Goal: Information Seeking & Learning: Learn about a topic

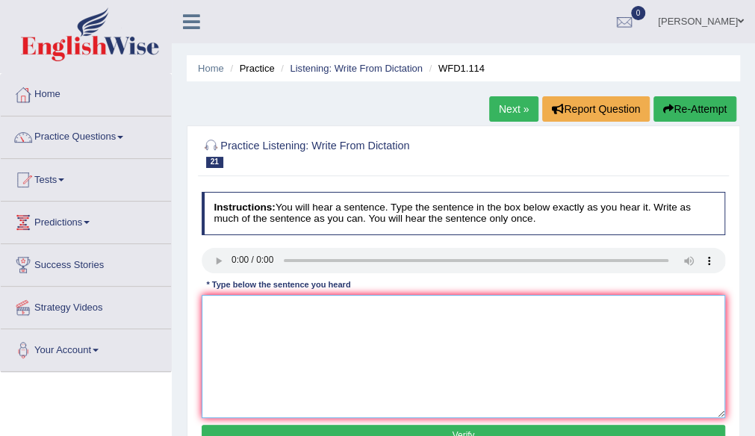
click at [245, 306] on textarea at bounding box center [464, 356] width 525 height 123
type textarea "t"
click at [224, 315] on textarea "The officer" at bounding box center [464, 356] width 525 height 123
click at [310, 311] on textarea "The early officer" at bounding box center [464, 356] width 525 height 123
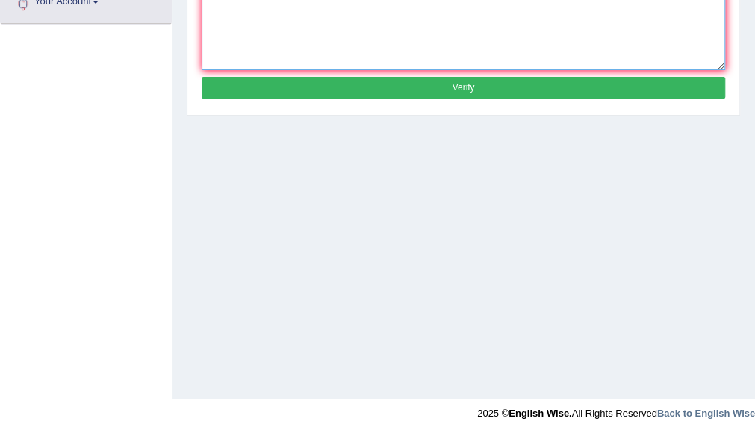
type textarea "The early officer worker / workers are more physical and expermintal."
click at [447, 87] on button "Verify" at bounding box center [464, 88] width 525 height 22
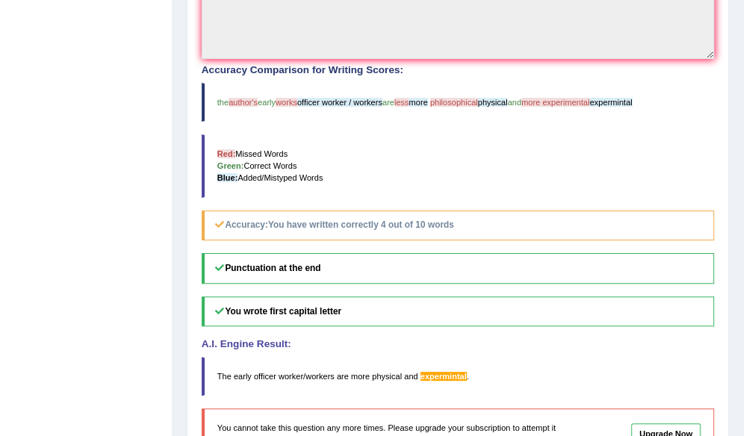
scroll to position [0, 0]
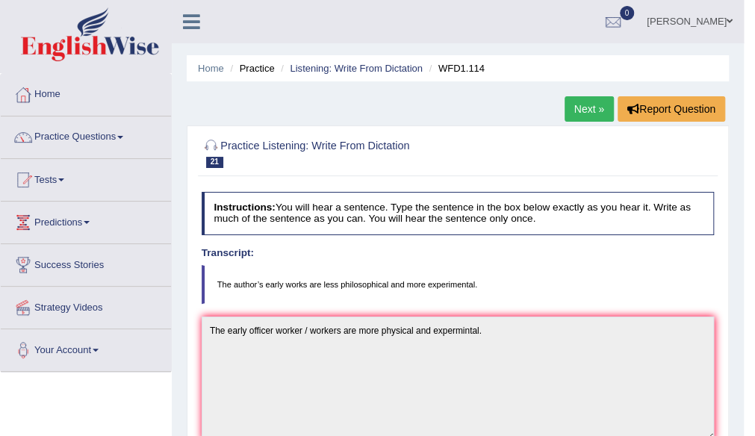
click at [587, 102] on link "Next »" at bounding box center [589, 108] width 49 height 25
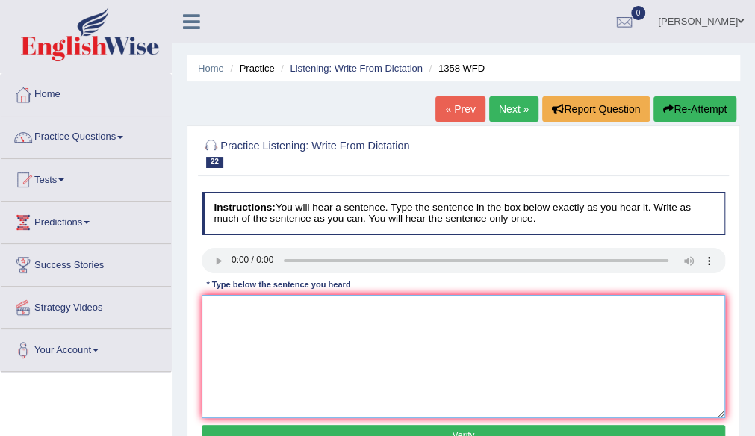
click at [313, 303] on textarea at bounding box center [464, 356] width 525 height 123
type textarea "t"
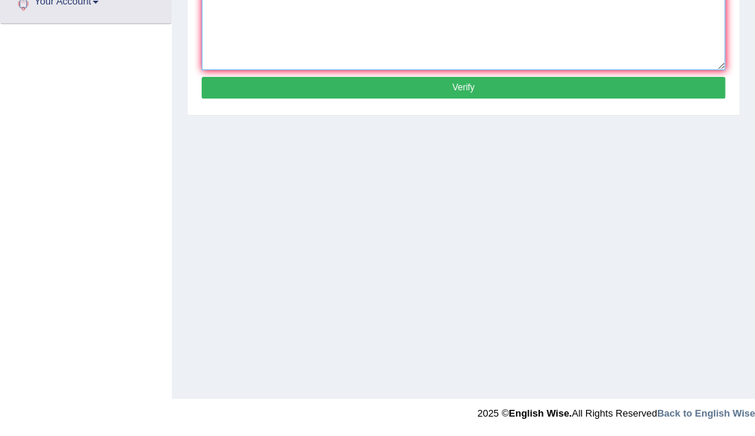
type textarea "The commenucation skill is very importent in the resent year/years."
click at [436, 92] on button "Verify" at bounding box center [464, 88] width 525 height 22
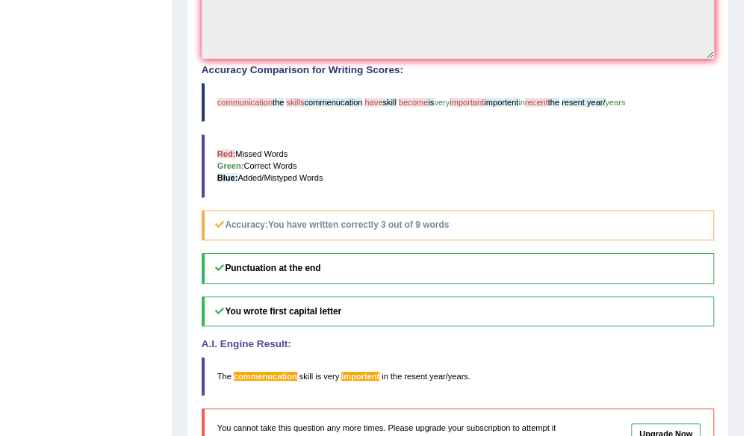
scroll to position [0, 0]
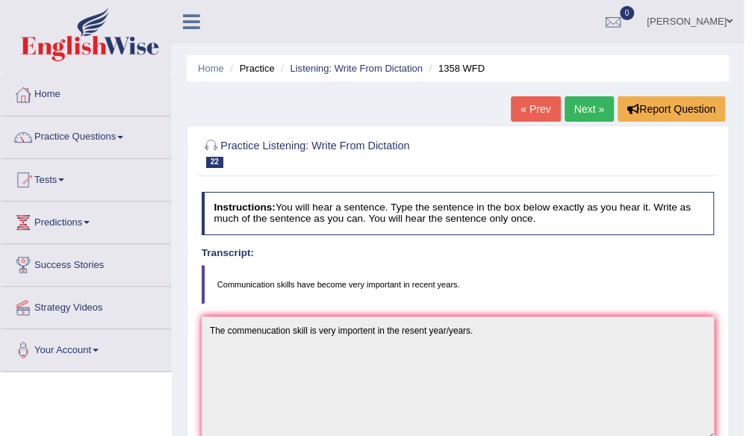
click at [584, 116] on link "Next »" at bounding box center [589, 108] width 49 height 25
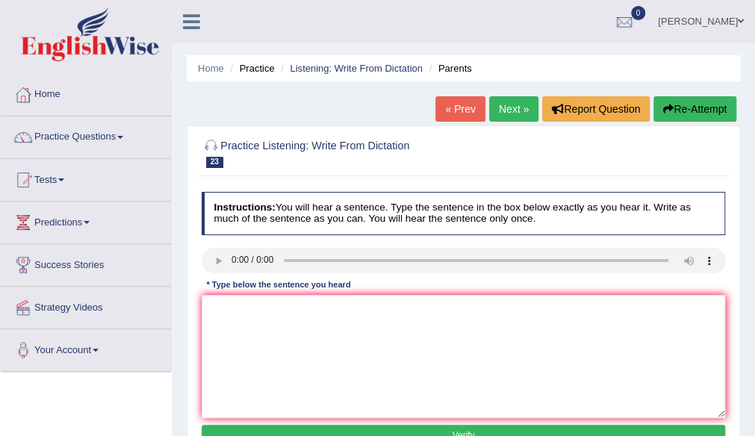
click at [223, 246] on div "Instructions: You will hear a sentence. Type the sentence in the box below exac…" at bounding box center [463, 321] width 531 height 271
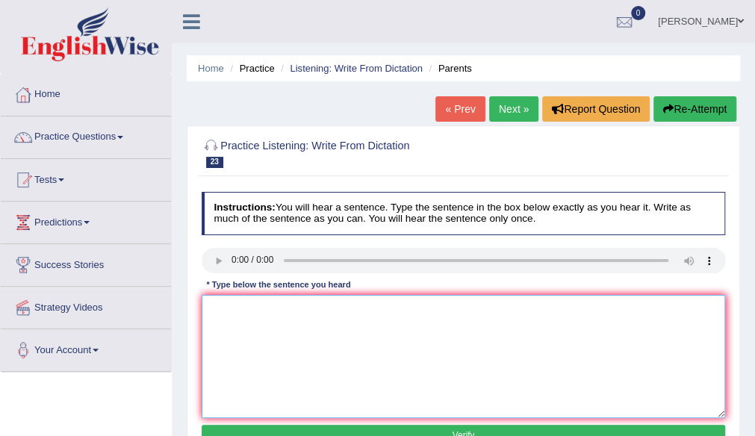
click at [283, 317] on textarea at bounding box center [464, 356] width 525 height 123
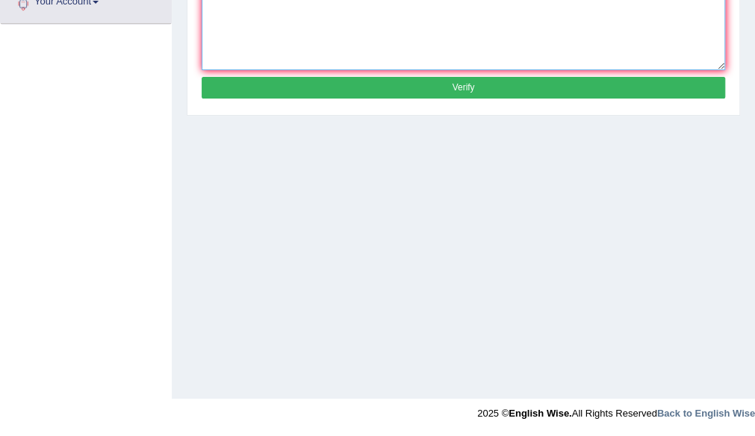
type textarea "Parents this days are involve in education system."
click at [482, 84] on button "Verify" at bounding box center [464, 88] width 525 height 22
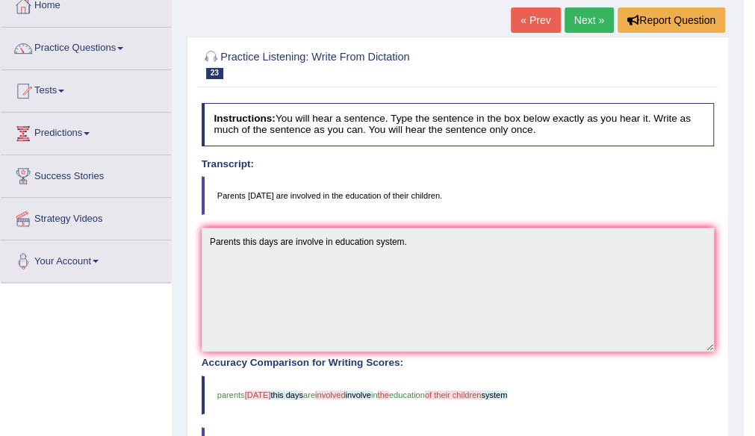
scroll to position [471, 0]
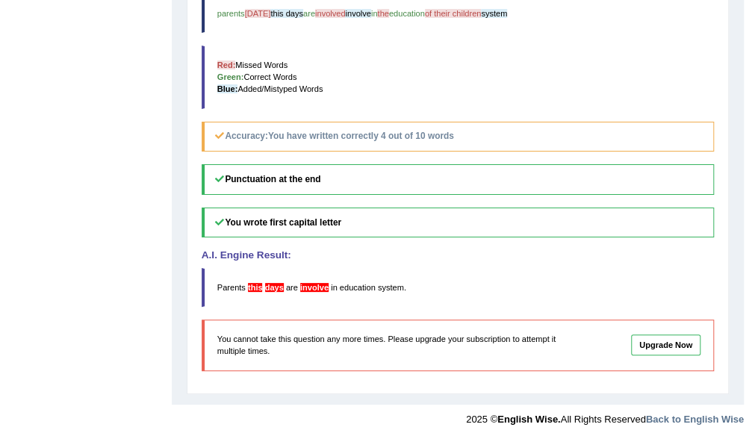
click at [653, 343] on link "Upgrade Now" at bounding box center [666, 345] width 70 height 21
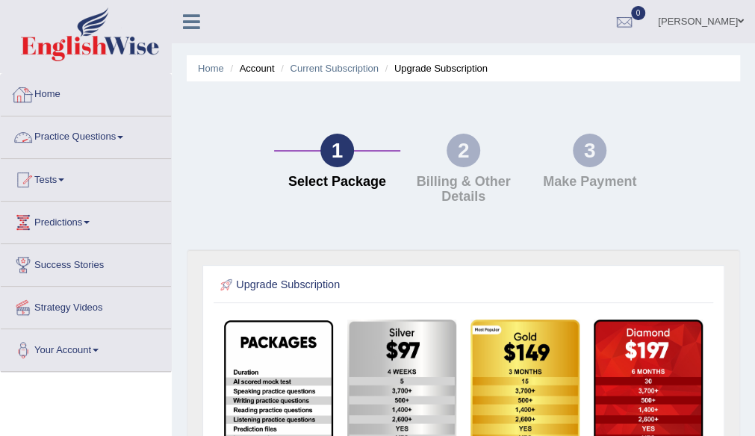
click at [72, 137] on link "Practice Questions" at bounding box center [86, 135] width 170 height 37
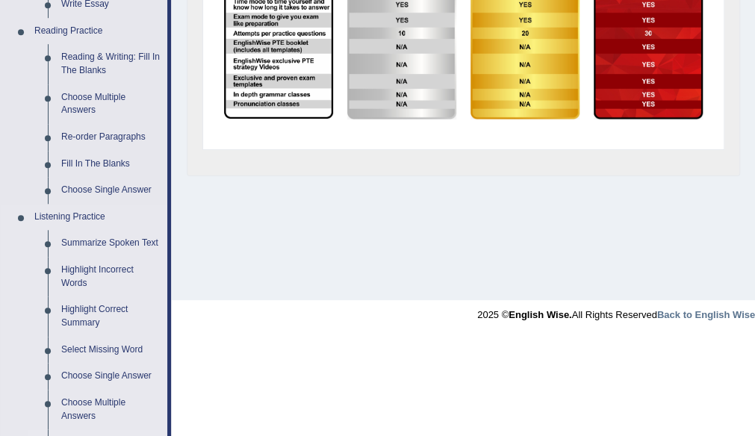
scroll to position [732, 0]
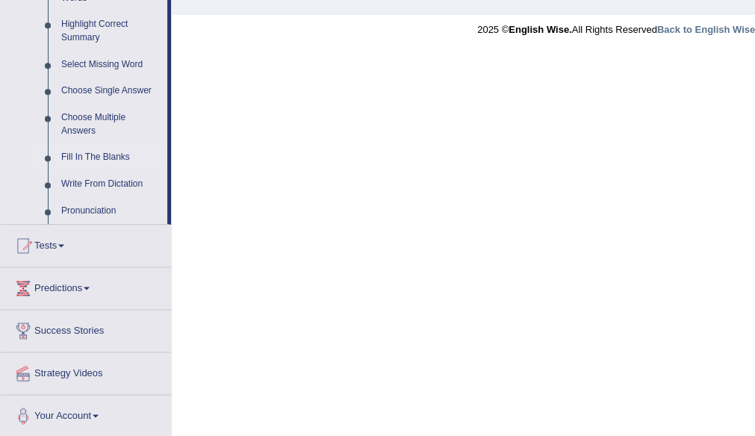
click at [85, 152] on link "Fill In The Blanks" at bounding box center [111, 157] width 113 height 27
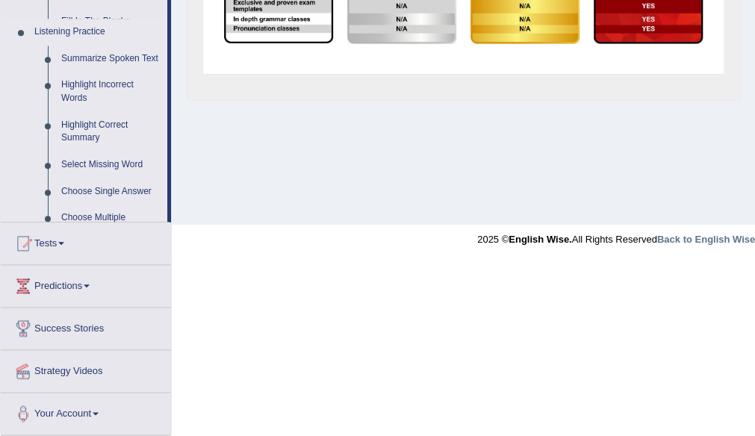
scroll to position [348, 0]
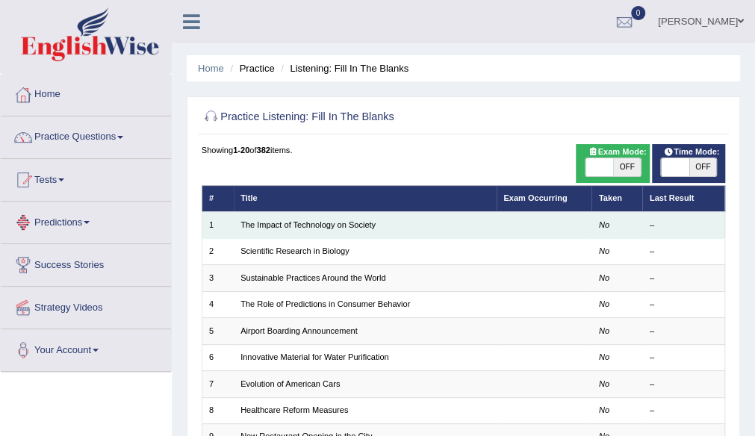
click at [404, 226] on td "The Impact of Technology on Society" at bounding box center [365, 225] width 263 height 26
click at [419, 229] on td "The Impact of Technology on Society" at bounding box center [365, 225] width 263 height 26
click at [599, 227] on em "No" at bounding box center [604, 224] width 10 height 9
click at [599, 224] on em "No" at bounding box center [604, 224] width 10 height 9
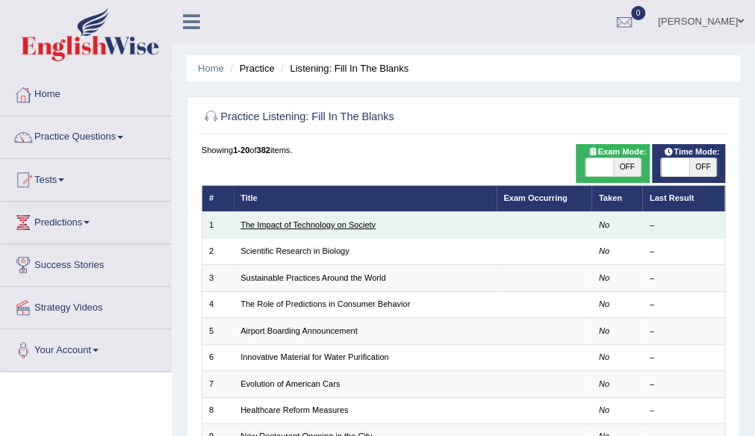
click at [270, 227] on link "The Impact of Technology on Society" at bounding box center [308, 224] width 135 height 9
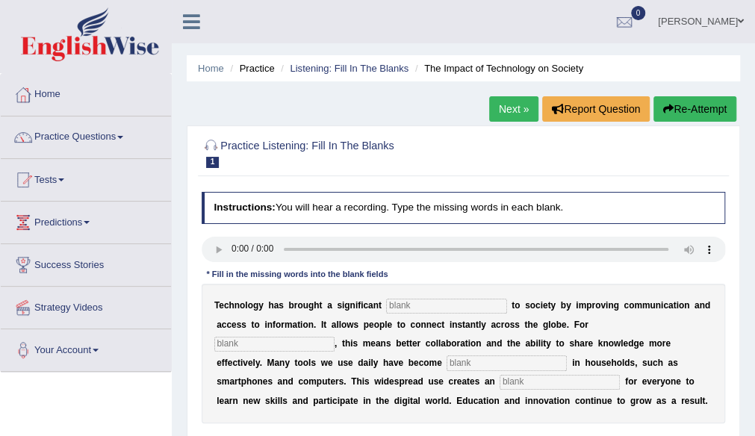
click at [411, 303] on input "text" at bounding box center [446, 306] width 120 height 15
click at [421, 309] on input "banefit /benifit" at bounding box center [446, 306] width 120 height 15
click at [424, 310] on input "banefit /benifit" at bounding box center [446, 306] width 120 height 15
type input "banefit / benifit"
click at [266, 344] on input "text" at bounding box center [274, 344] width 120 height 15
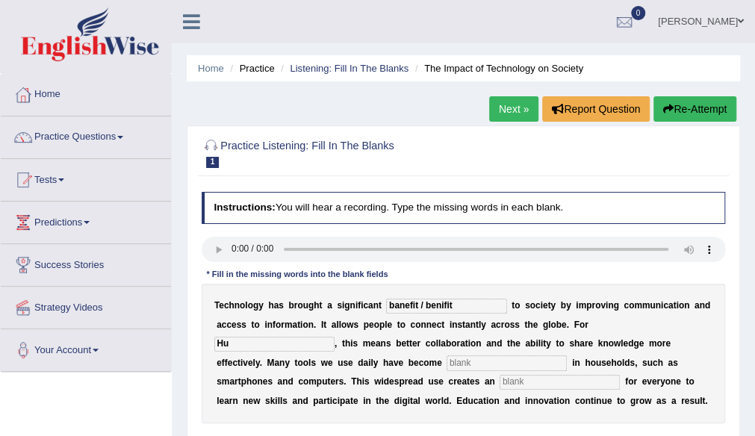
type input "H"
type input "human"
click at [507, 359] on input "text" at bounding box center [507, 363] width 120 height 15
type input "commen"
click at [529, 383] on input "text" at bounding box center [560, 382] width 120 height 15
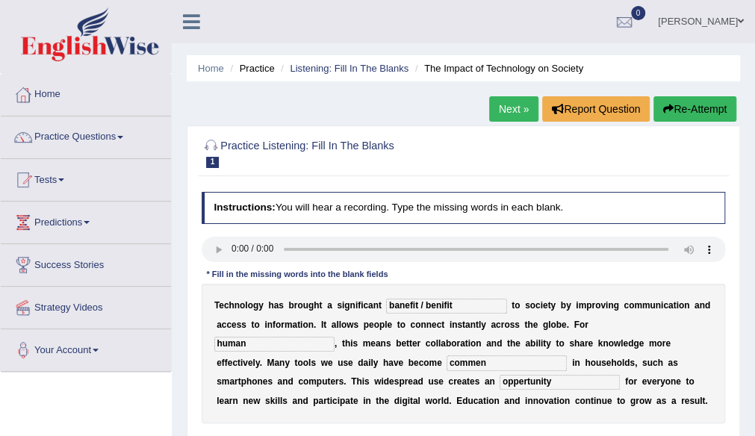
scroll to position [348, 0]
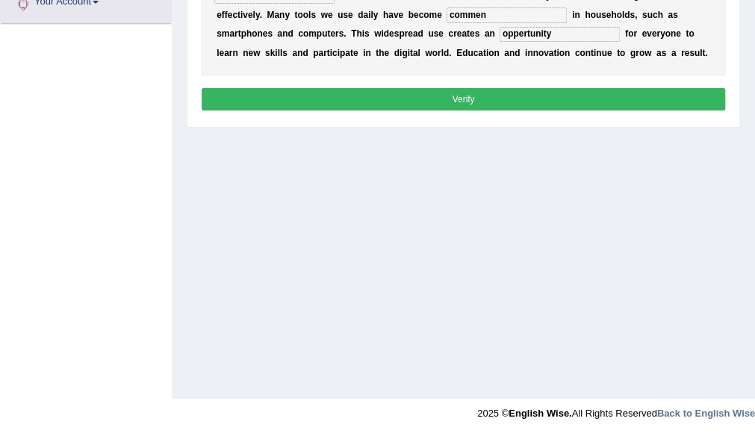
type input "oppertunity"
click at [605, 99] on button "Verify" at bounding box center [464, 99] width 525 height 22
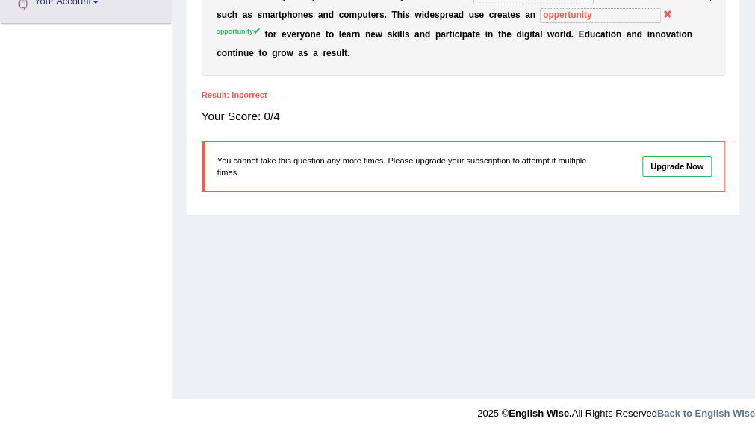
scroll to position [0, 0]
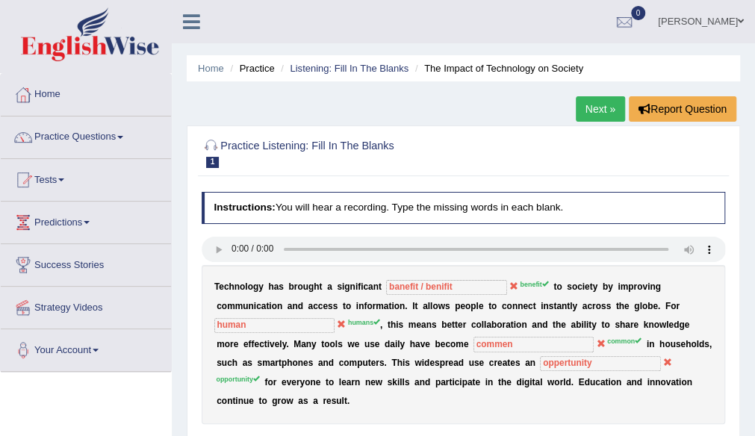
click at [614, 115] on link "Next »" at bounding box center [600, 108] width 49 height 25
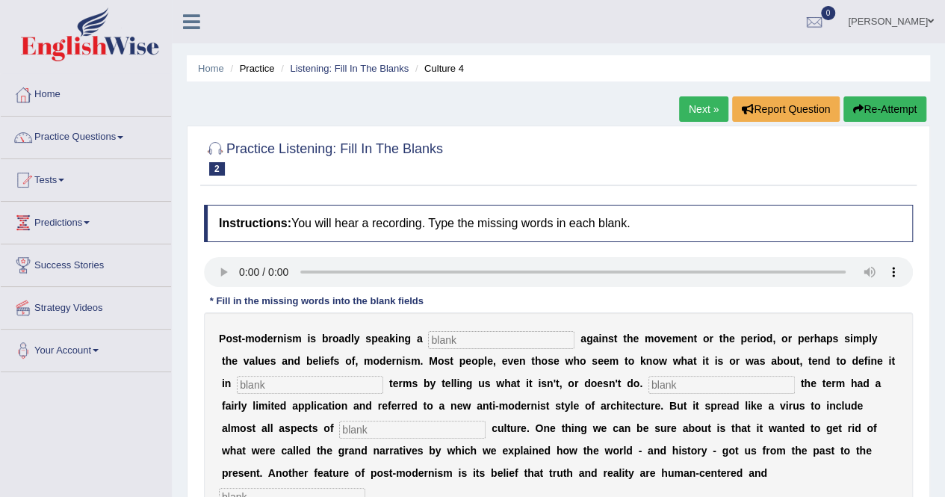
scroll to position [287, 0]
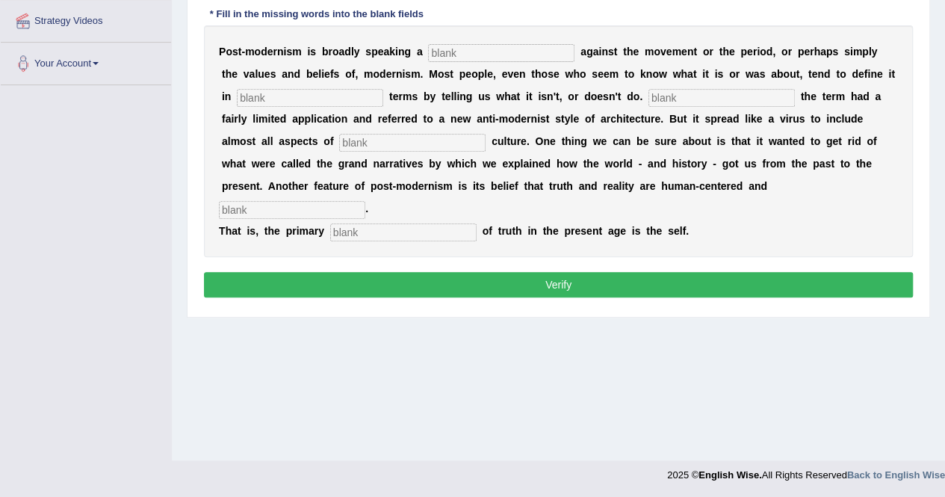
click at [534, 45] on input "text" at bounding box center [501, 53] width 146 height 18
type input "reaction"
click at [297, 89] on input "text" at bounding box center [310, 98] width 146 height 18
type input "negative"
click at [716, 94] on input "text" at bounding box center [722, 98] width 146 height 18
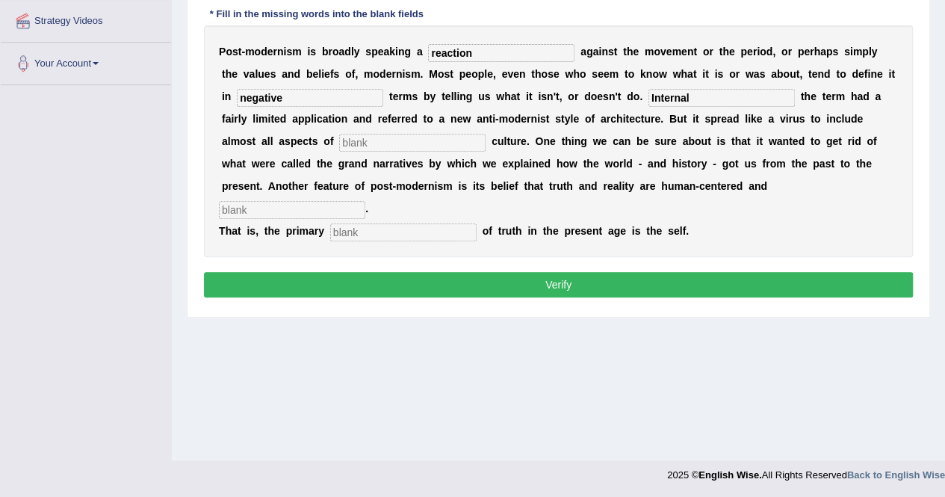
type input "Internal"
click at [339, 145] on input "text" at bounding box center [412, 143] width 146 height 18
type input "contempery"
click at [365, 201] on input "text" at bounding box center [292, 210] width 146 height 18
type input "Internal"
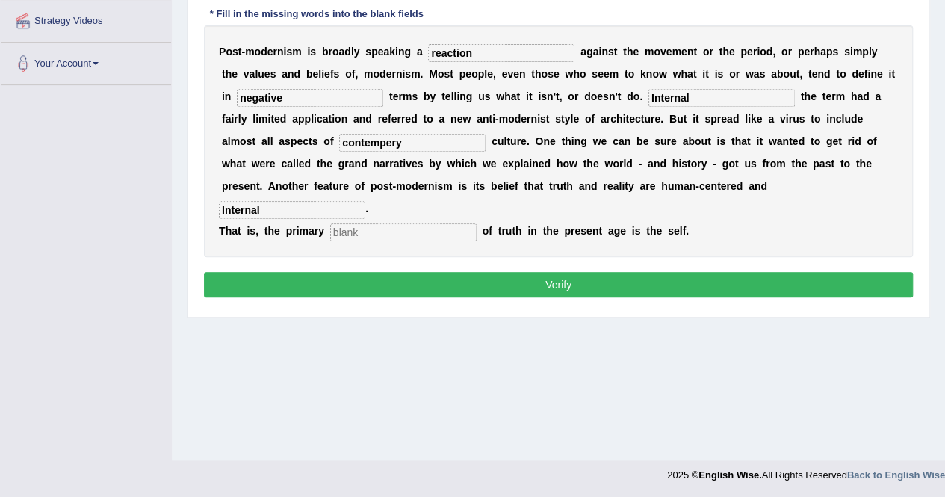
click at [396, 223] on input "text" at bounding box center [403, 232] width 146 height 18
type input "sourse"
click at [399, 272] on button "Verify" at bounding box center [558, 284] width 709 height 25
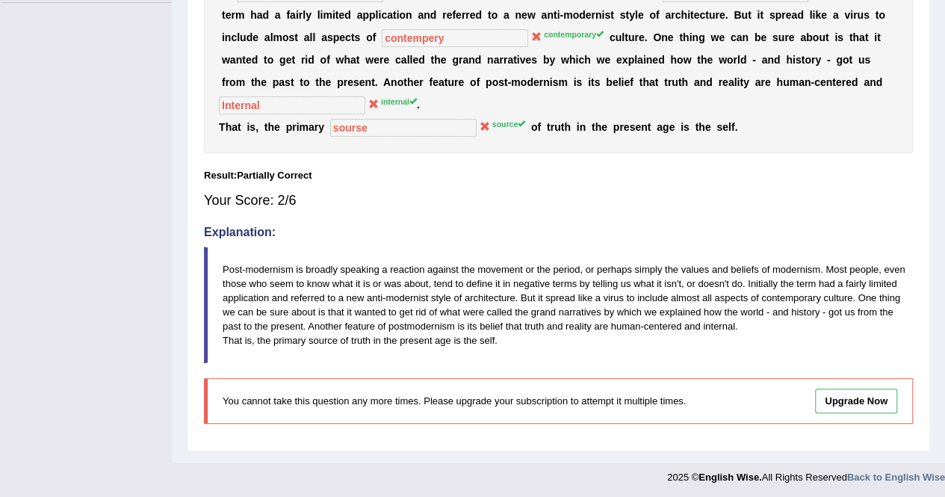
scroll to position [0, 0]
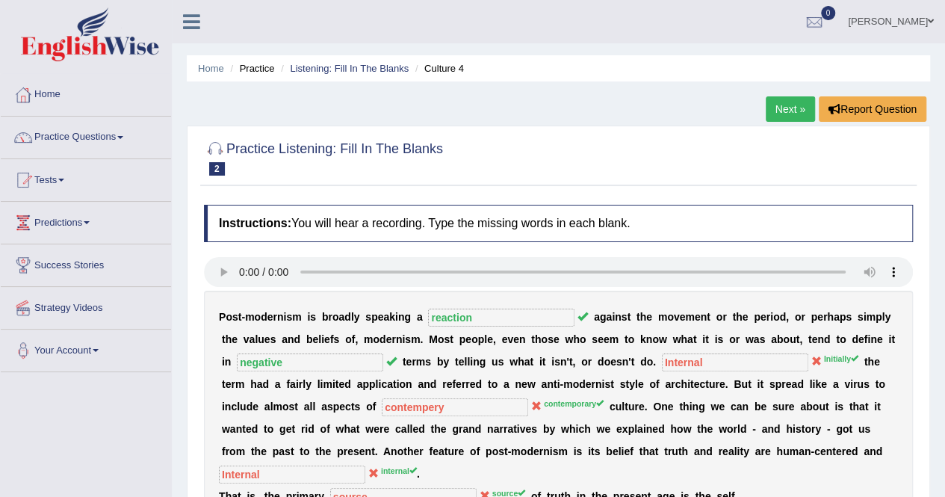
click at [755, 115] on link "Next »" at bounding box center [790, 108] width 49 height 25
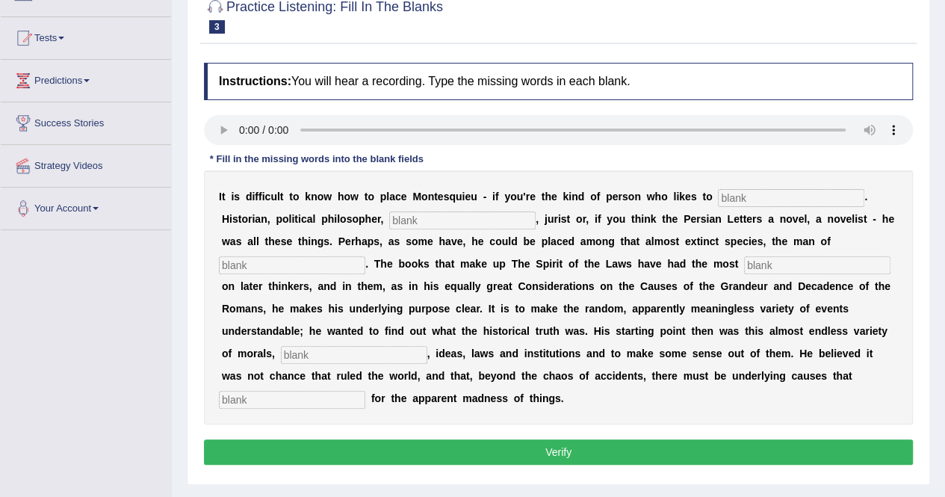
scroll to position [143, 0]
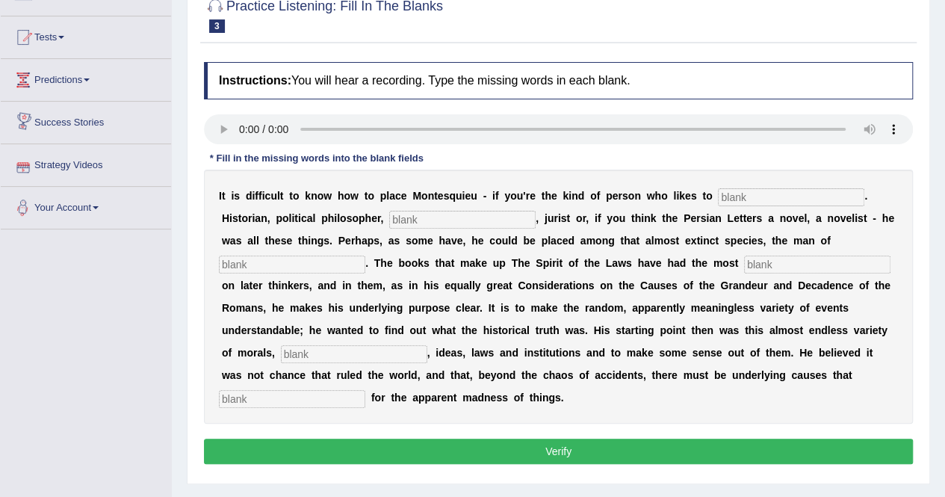
click at [411, 222] on input "text" at bounding box center [462, 220] width 146 height 18
type input "c"
type input "shortages"
click at [256, 265] on input "text" at bounding box center [292, 265] width 146 height 18
type input "latter"
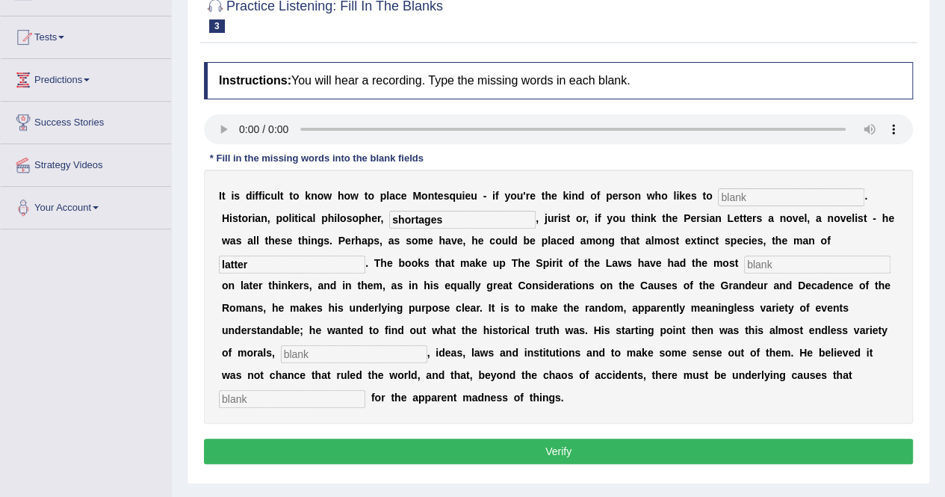
click at [779, 201] on input "text" at bounding box center [791, 197] width 146 height 18
type input "catagories"
click at [789, 262] on input "text" at bounding box center [817, 265] width 146 height 18
type input "infliance"
click at [290, 349] on input "text" at bounding box center [354, 354] width 146 height 18
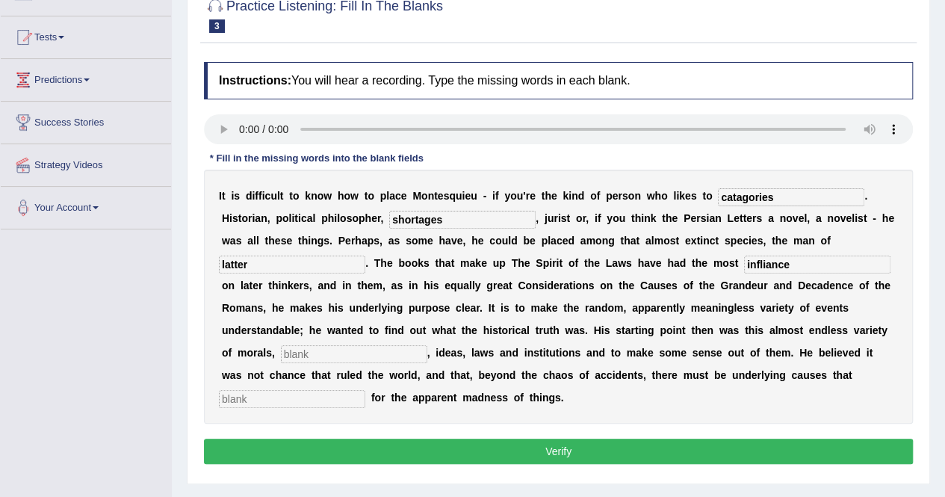
click at [302, 398] on input "text" at bounding box center [292, 399] width 146 height 18
type input "count"
click at [315, 451] on button "Verify" at bounding box center [558, 451] width 709 height 25
click at [417, 439] on div "Instructions: You will hear a recording. Type the missing words in each blank. …" at bounding box center [558, 265] width 717 height 421
click at [365, 350] on input "text" at bounding box center [354, 354] width 146 height 18
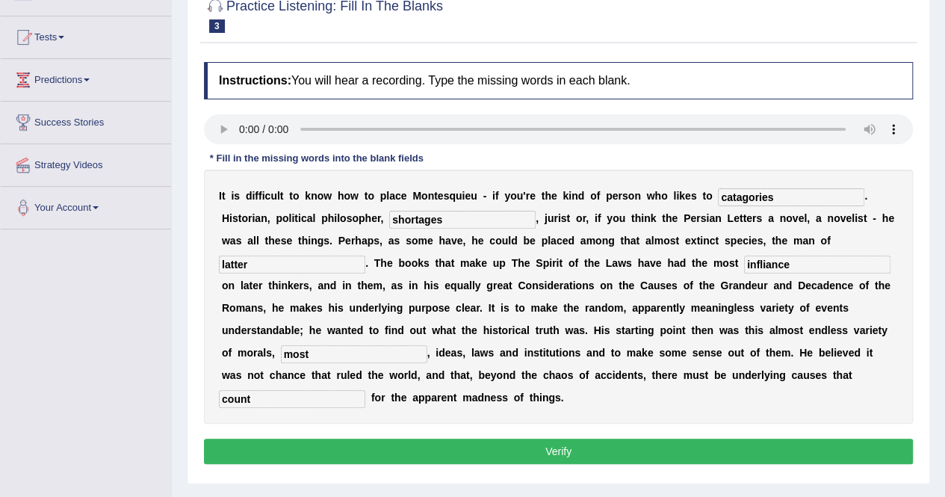
type input "most"
click at [415, 443] on button "Verify" at bounding box center [558, 451] width 709 height 25
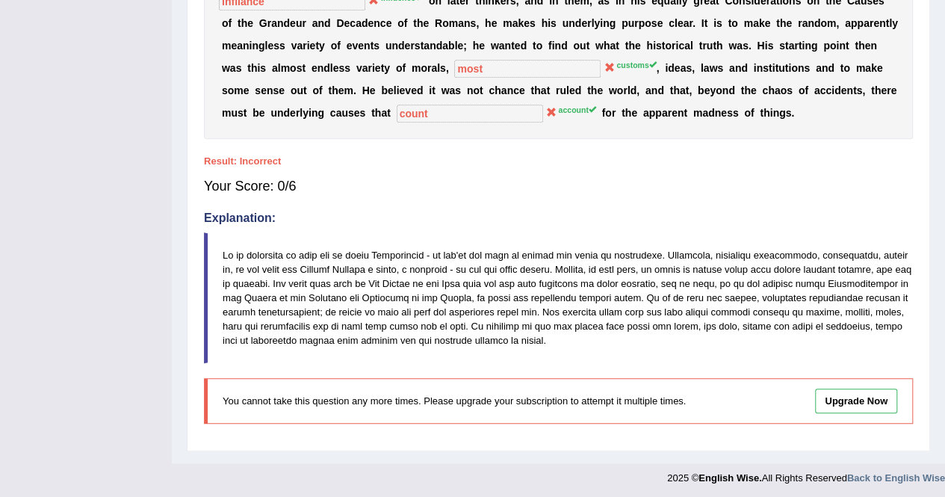
scroll to position [0, 0]
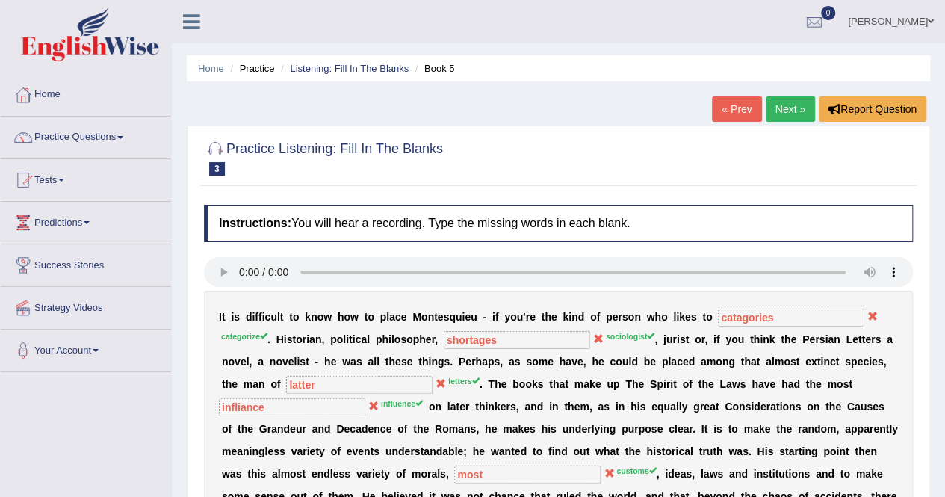
click at [785, 115] on link "Next »" at bounding box center [790, 108] width 49 height 25
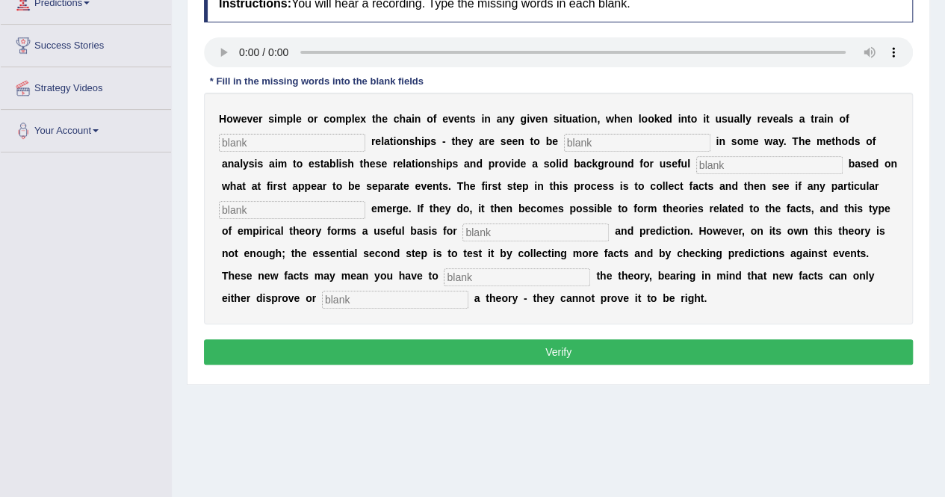
scroll to position [226, 0]
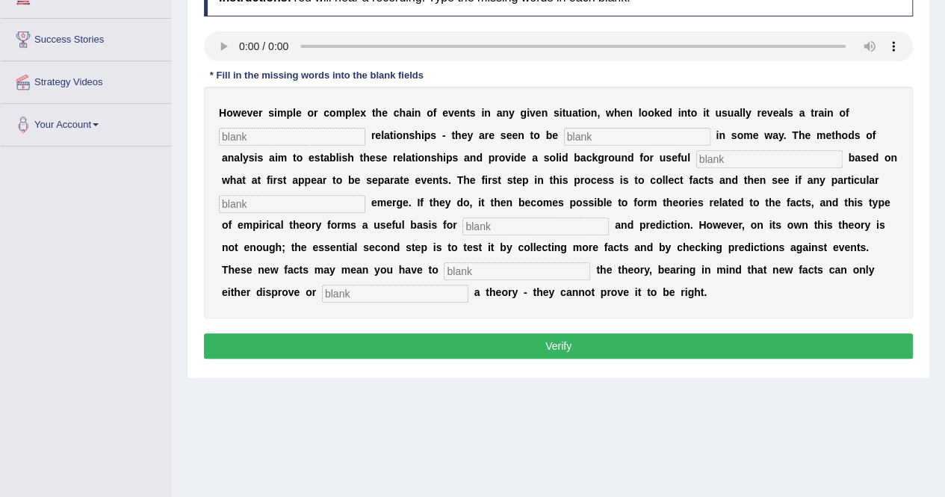
click at [294, 128] on input "text" at bounding box center [292, 137] width 146 height 18
type input "course"
click at [604, 132] on input "text" at bounding box center [637, 137] width 146 height 18
type input "link"
click at [711, 162] on input "text" at bounding box center [769, 159] width 146 height 18
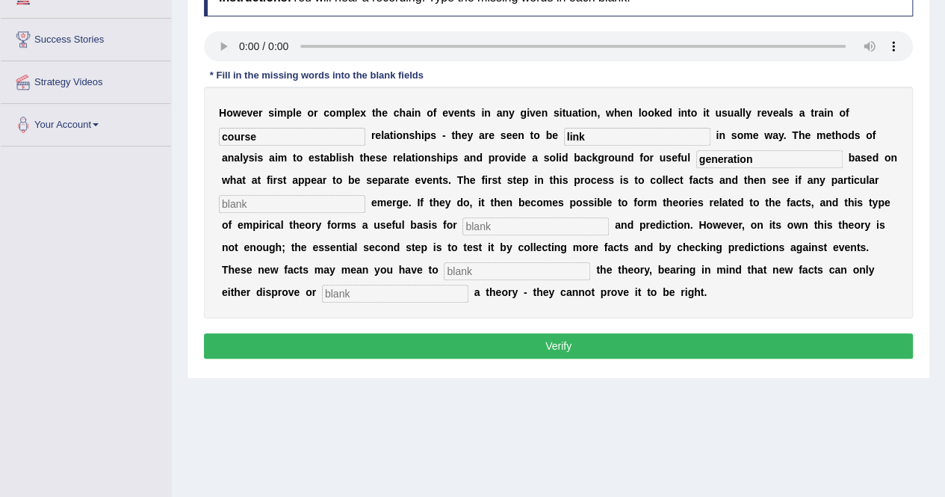
type input "generation"
click at [256, 207] on input "text" at bounding box center [292, 204] width 146 height 18
type input "partten"
click at [545, 223] on input "text" at bounding box center [536, 226] width 146 height 18
type input "anilises"
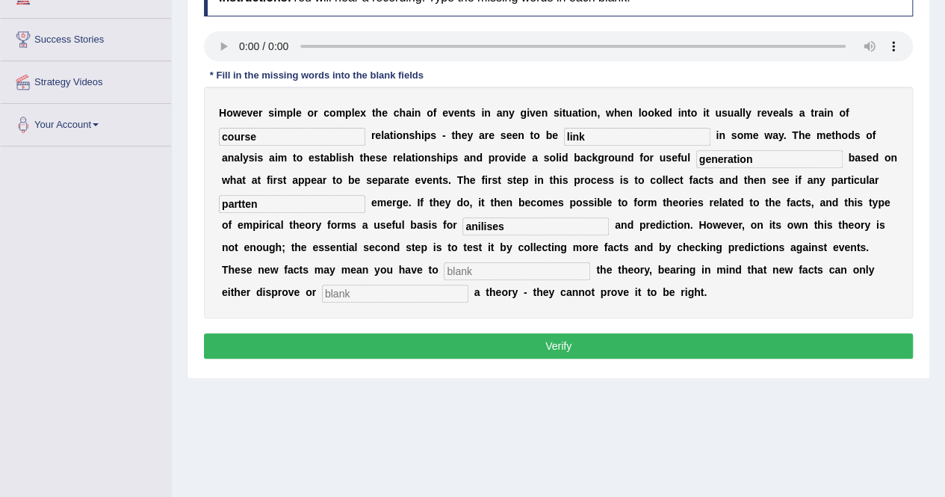
click at [483, 265] on input "text" at bounding box center [517, 271] width 146 height 18
type input "chating"
click at [368, 296] on input "text" at bounding box center [395, 294] width 146 height 18
type input "support"
click at [452, 344] on button "Verify" at bounding box center [558, 345] width 709 height 25
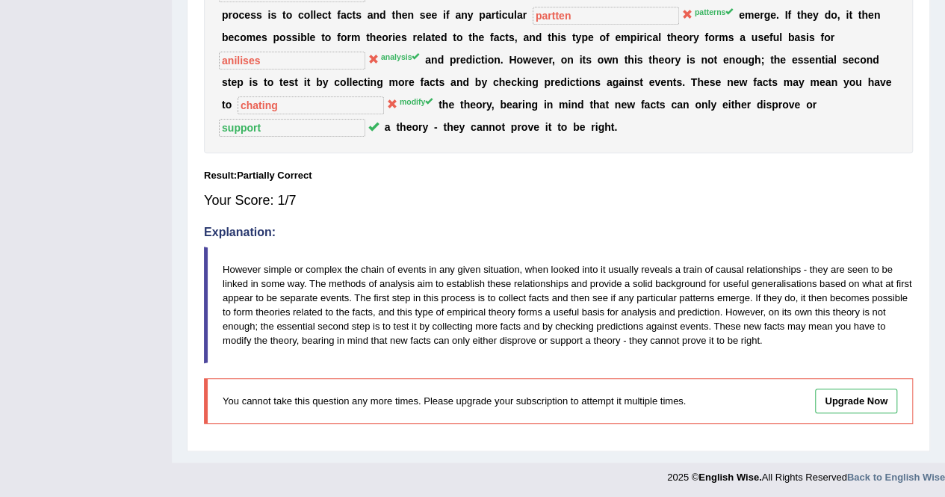
scroll to position [0, 0]
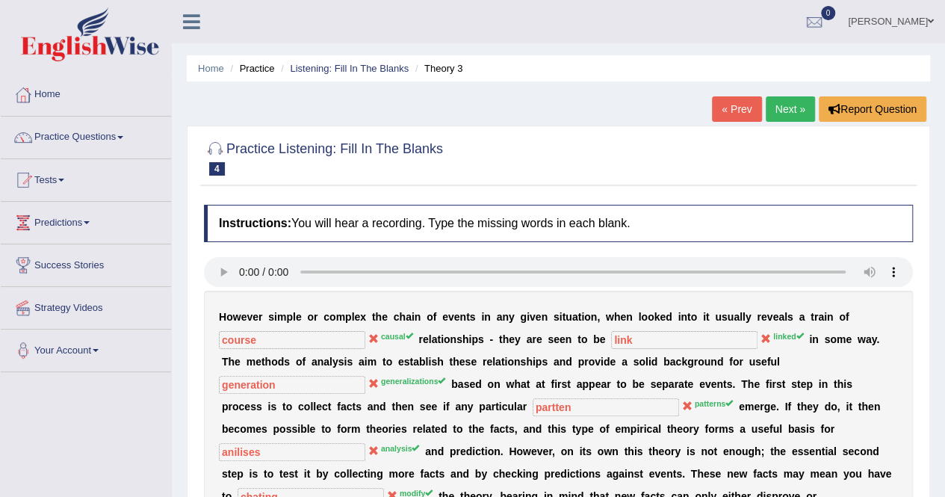
click at [787, 111] on link "Next »" at bounding box center [790, 108] width 49 height 25
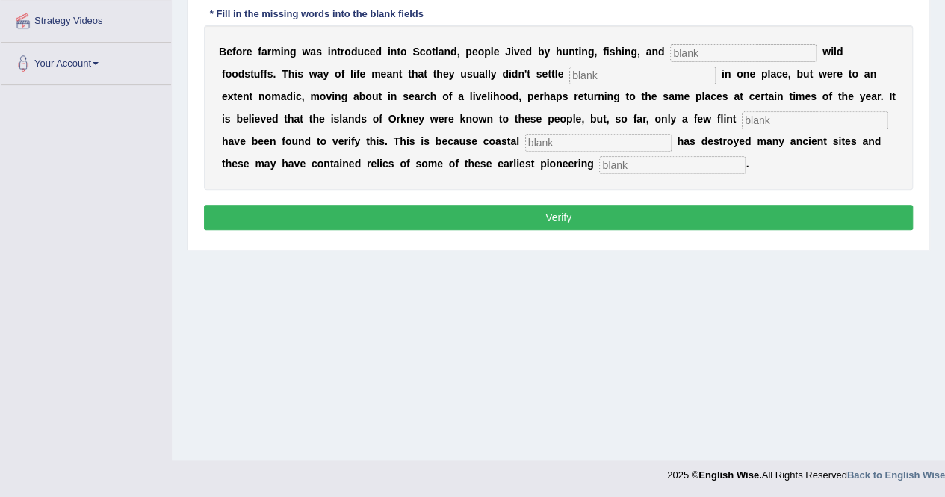
drag, startPoint x: 614, startPoint y: 214, endPoint x: 613, endPoint y: 221, distance: 7.6
click at [614, 220] on button "Verify" at bounding box center [558, 217] width 709 height 25
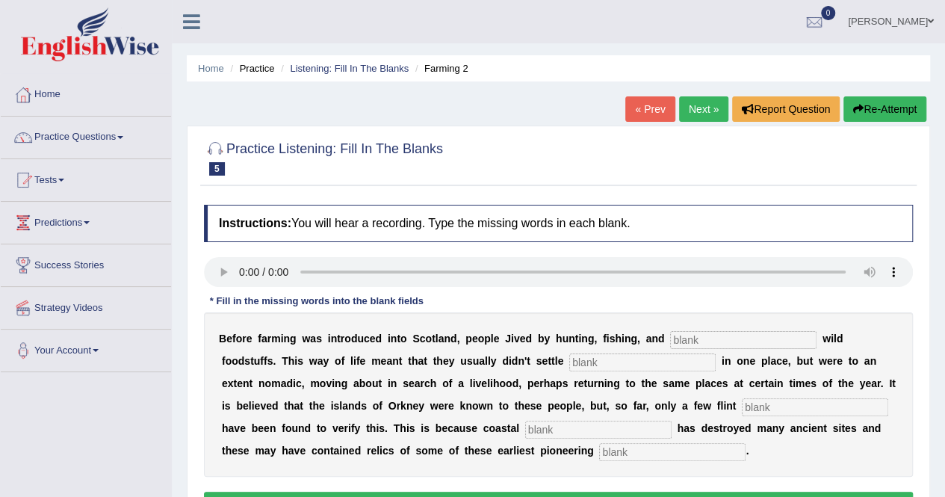
scroll to position [287, 0]
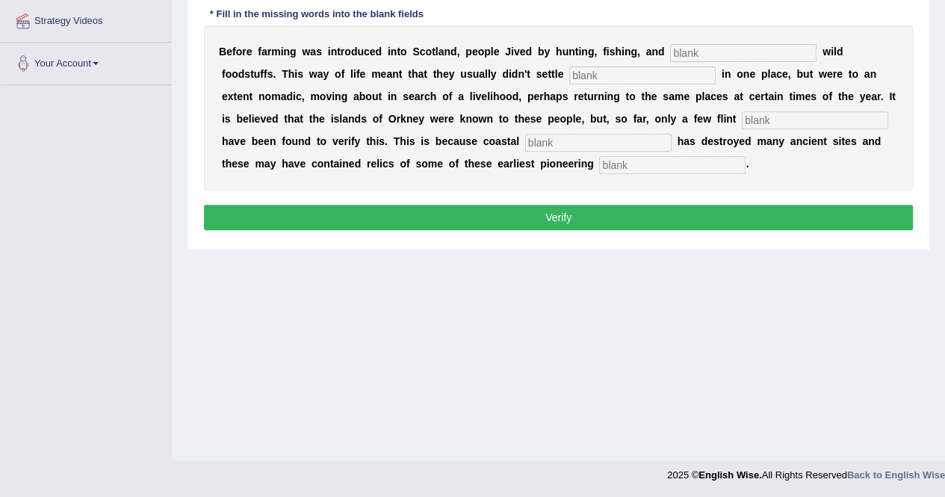
click at [735, 50] on input "text" at bounding box center [743, 53] width 146 height 18
type input "gathering"
click at [625, 72] on input "text" at bounding box center [642, 76] width 146 height 18
type input "perminantly/ perminant"
click at [770, 114] on input "text" at bounding box center [815, 120] width 146 height 18
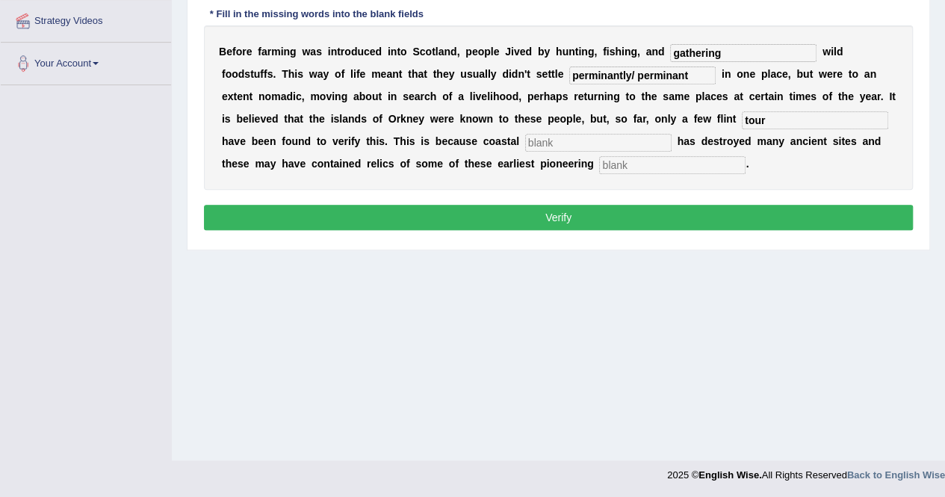
type input "tour"
click at [562, 146] on input "text" at bounding box center [598, 143] width 146 height 18
type input "errosion"
click at [627, 163] on input "text" at bounding box center [672, 165] width 146 height 18
type input "collonies"
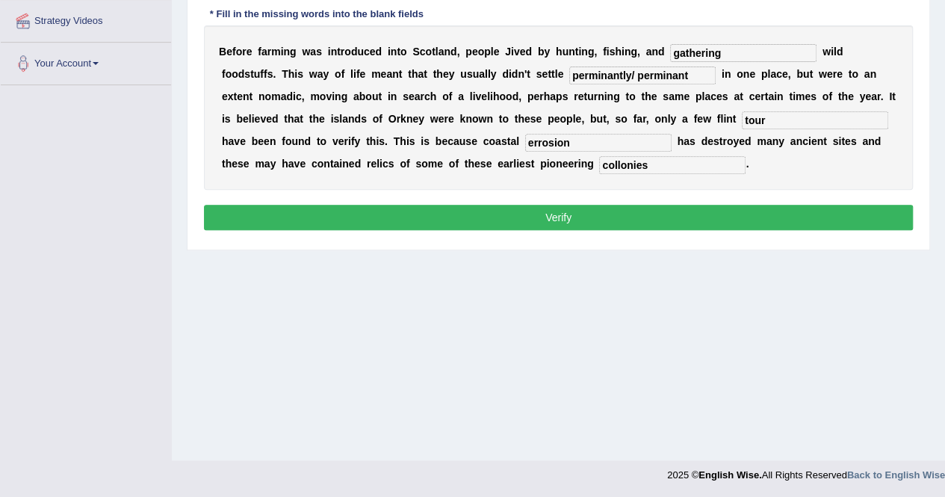
click at [629, 209] on button "Verify" at bounding box center [558, 217] width 709 height 25
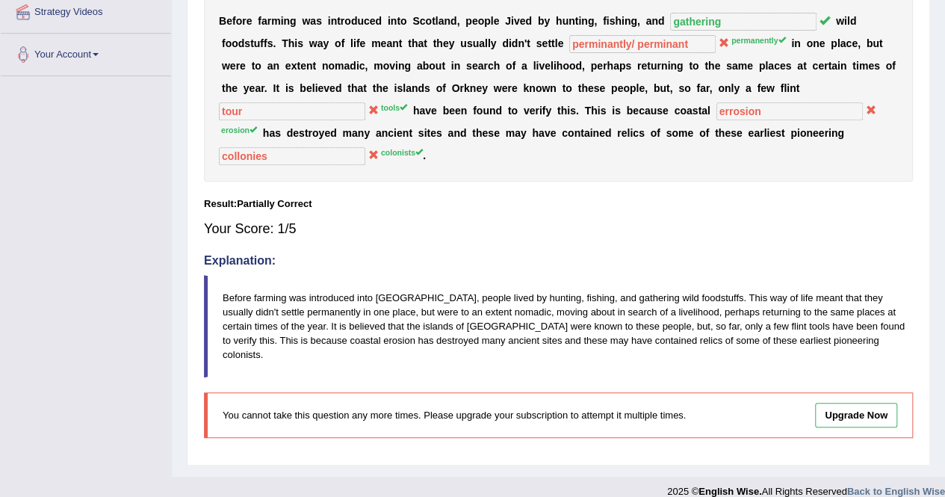
scroll to position [0, 0]
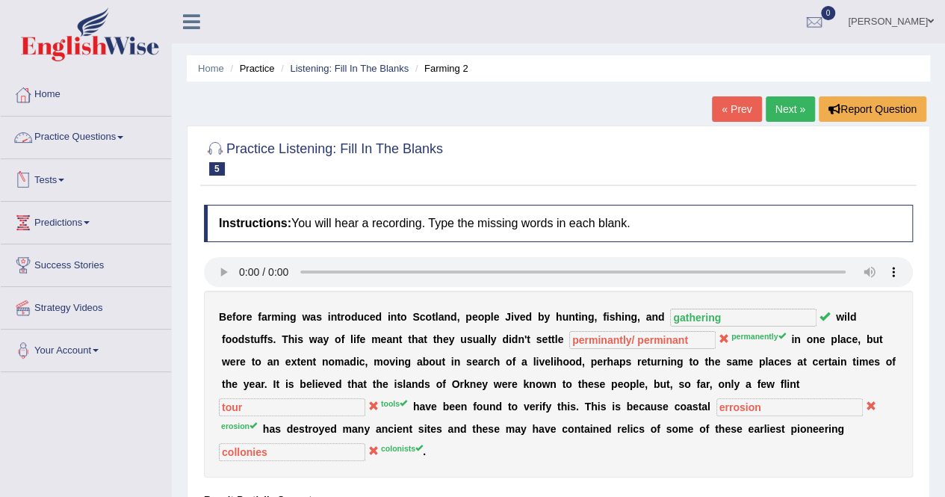
click at [109, 141] on link "Practice Questions" at bounding box center [86, 135] width 170 height 37
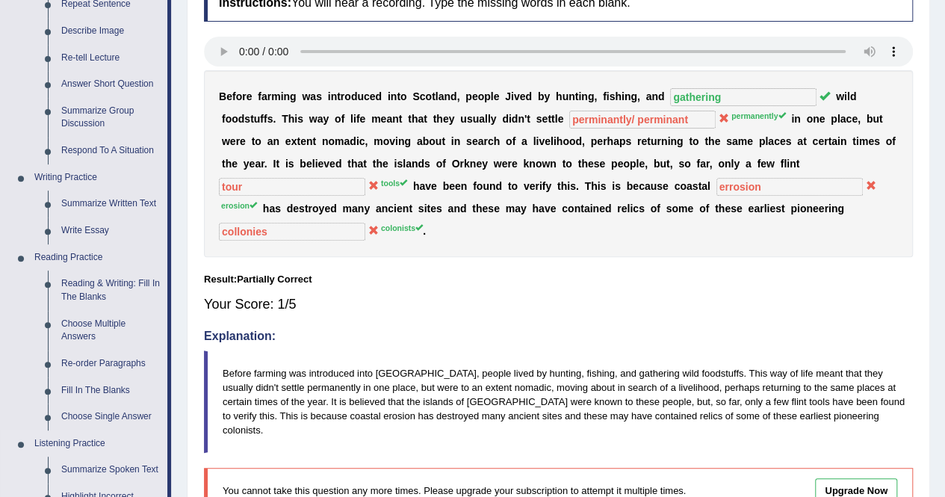
scroll to position [671, 0]
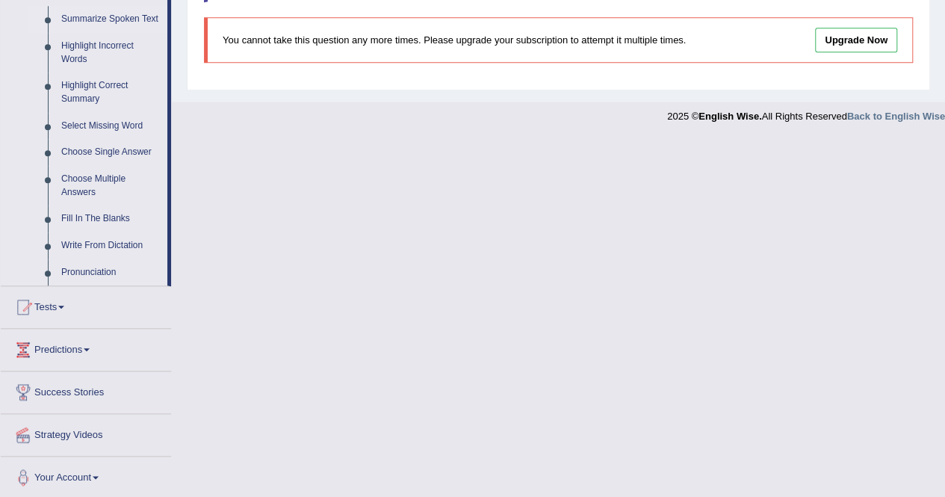
click at [129, 16] on link "Summarize Spoken Text" at bounding box center [111, 19] width 113 height 27
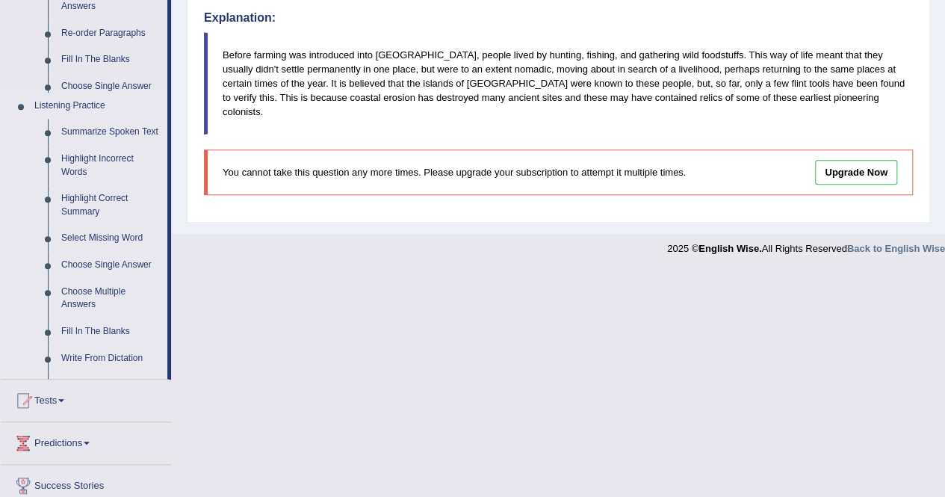
scroll to position [296, 0]
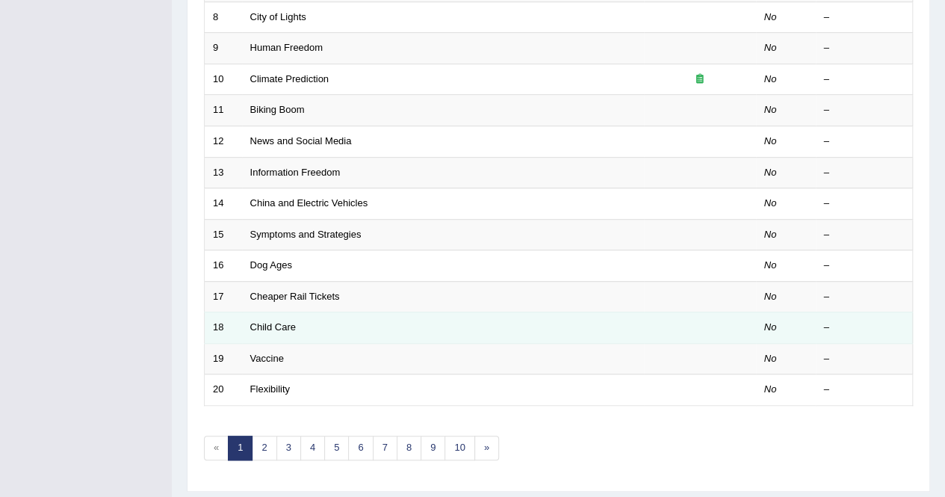
scroll to position [485, 0]
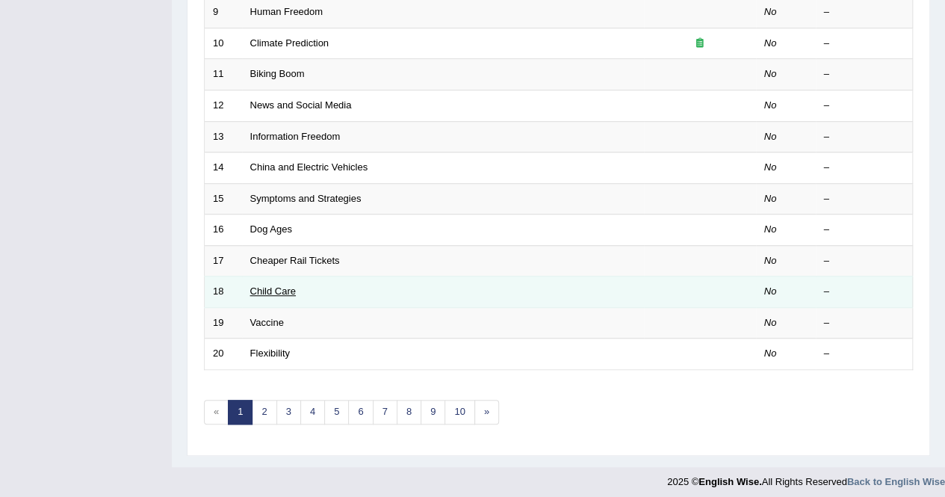
click at [274, 289] on link "Child Care" at bounding box center [273, 290] width 46 height 11
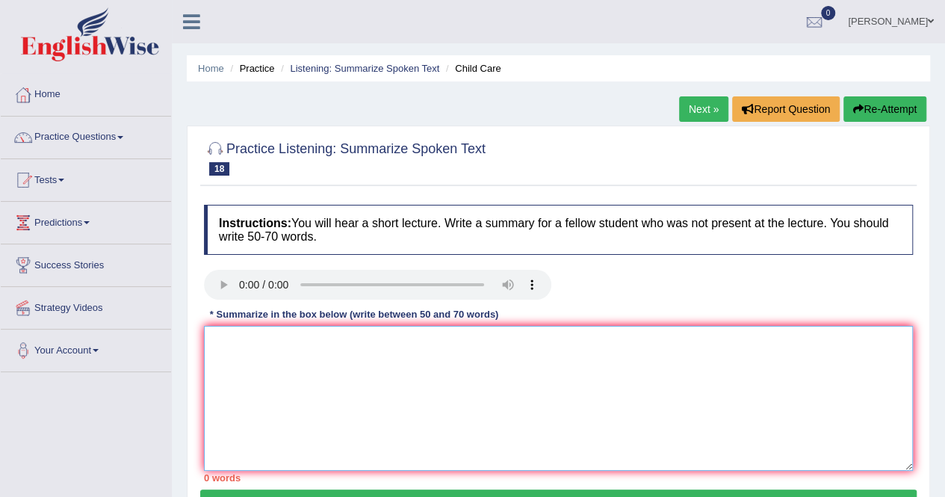
click at [220, 358] on textarea at bounding box center [558, 398] width 709 height 145
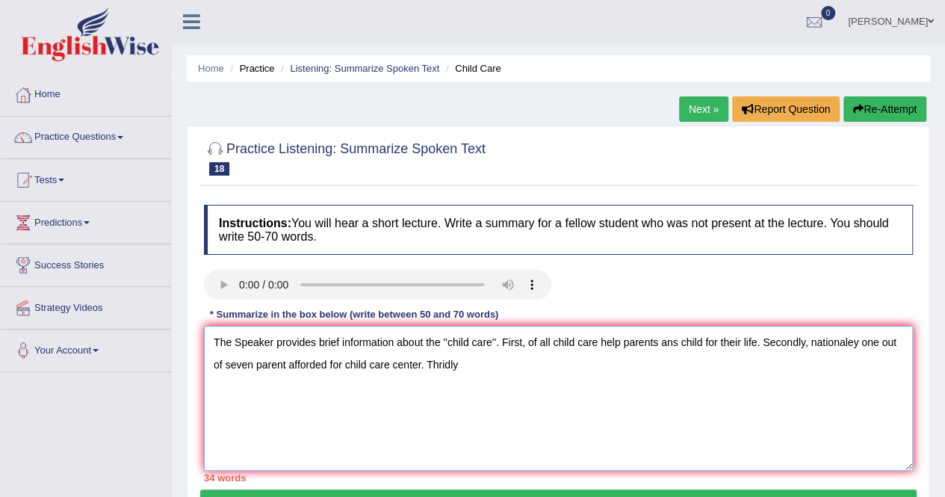
click at [528, 344] on textarea "The Speaker provides brief information about the ''child care''. First, of all …" at bounding box center [558, 398] width 709 height 145
click at [549, 341] on textarea "The Speaker provides brief information about the ''child care''. First of all c…" at bounding box center [558, 398] width 709 height 145
click at [463, 361] on textarea "The Speaker provides brief information about the ''child care''. First of all, …" at bounding box center [558, 398] width 709 height 145
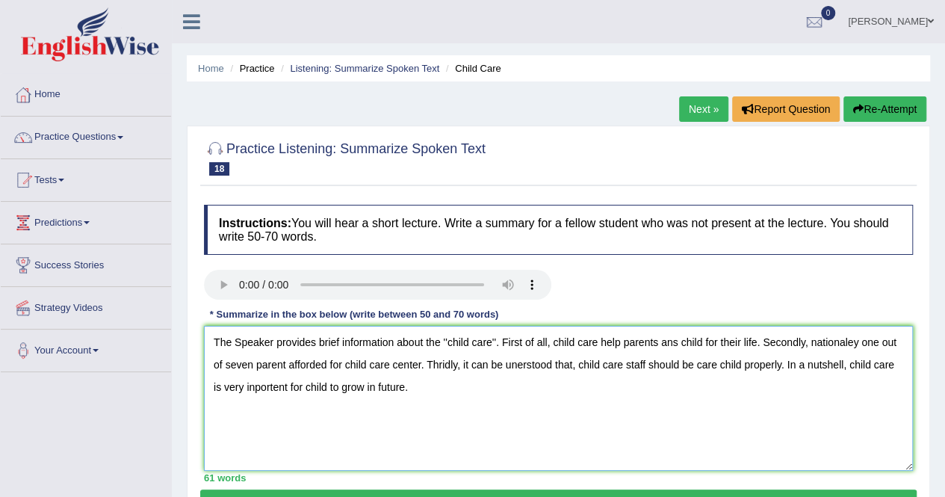
scroll to position [287, 0]
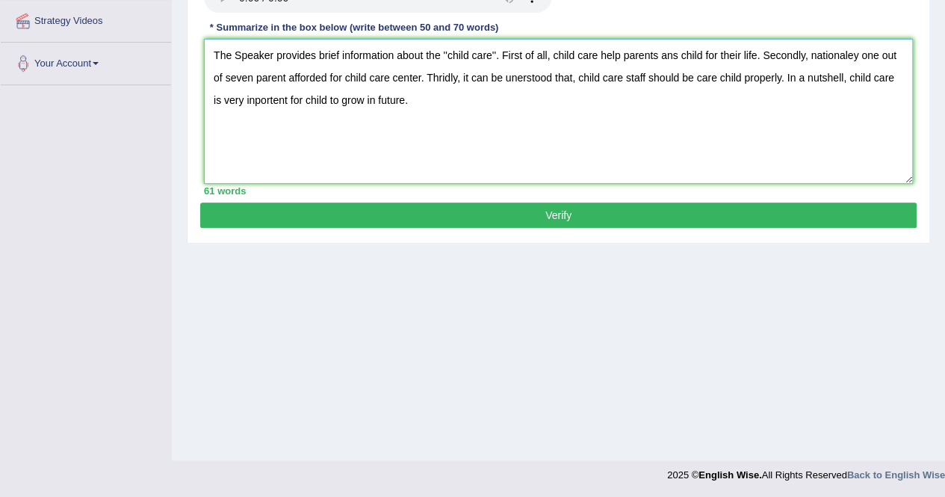
type textarea "The Speaker provides brief information about the ''child care''. First of all, …"
click at [452, 210] on button "Verify" at bounding box center [558, 215] width 717 height 25
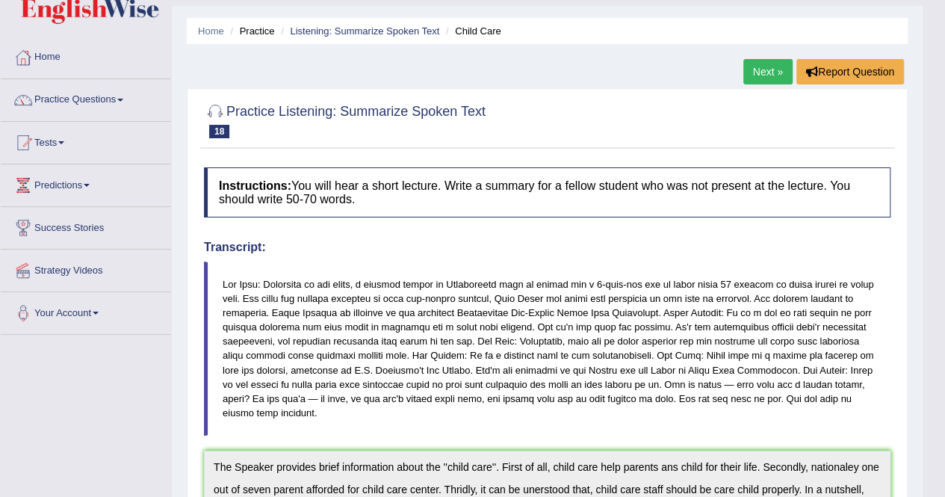
scroll to position [0, 0]
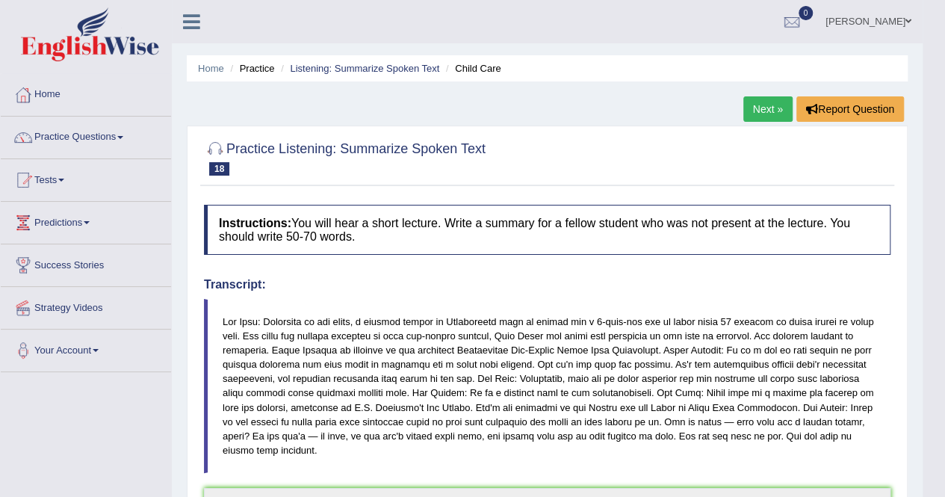
click at [770, 111] on link "Next »" at bounding box center [768, 108] width 49 height 25
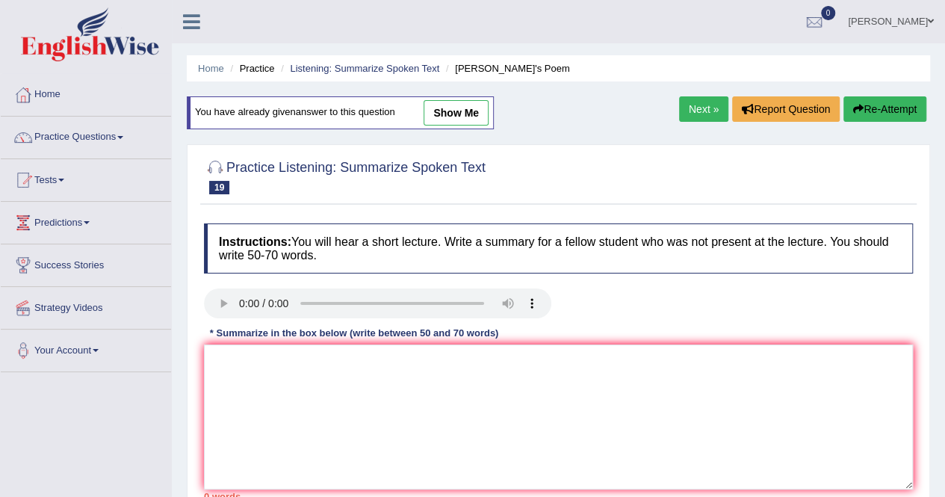
scroll to position [287, 0]
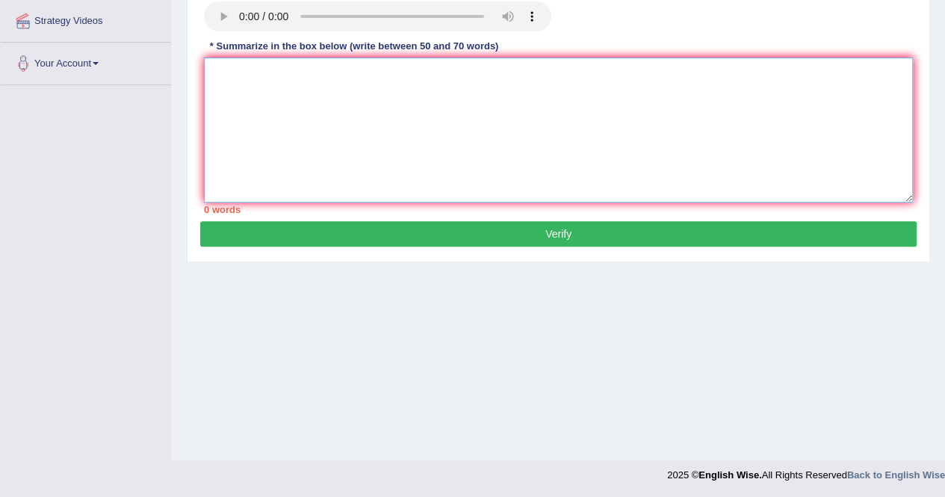
click at [272, 64] on textarea at bounding box center [558, 130] width 709 height 145
type textarea "t"
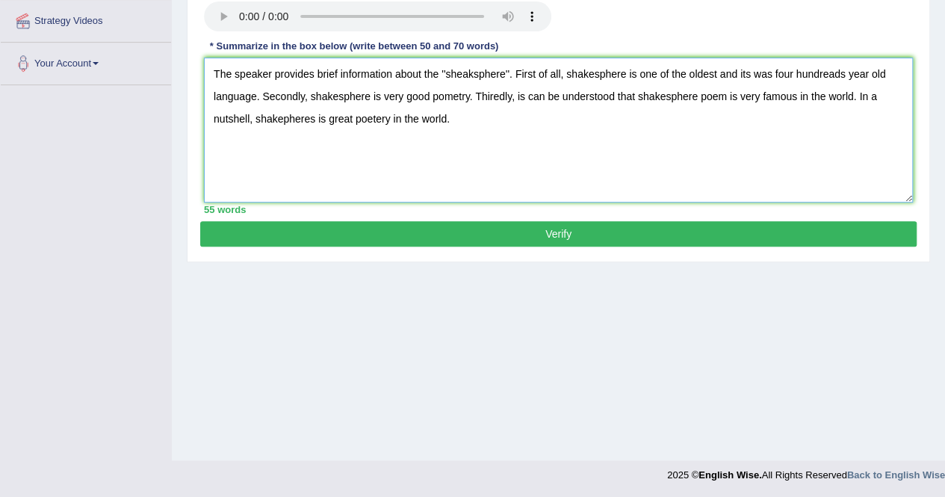
type textarea "The speaker provides brief information about the ''sheaksphere''. First of all,…"
click at [578, 229] on button "Verify" at bounding box center [558, 233] width 717 height 25
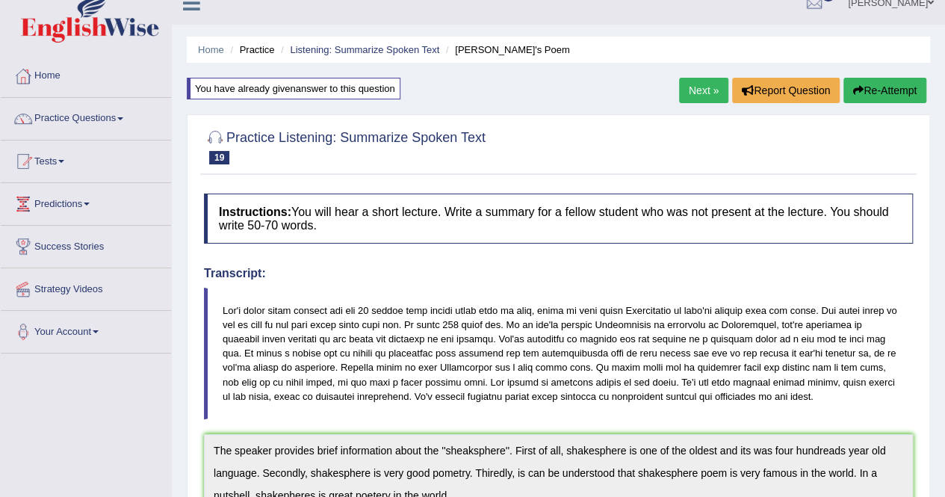
scroll to position [0, 0]
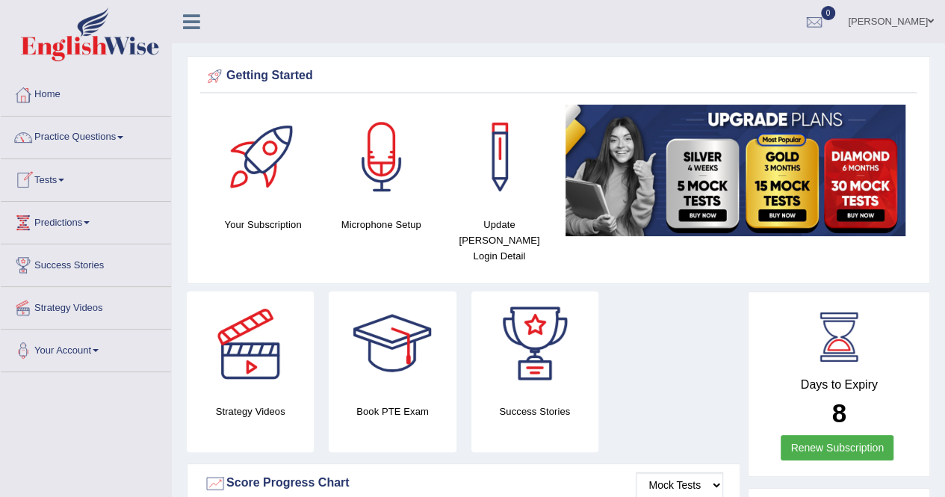
click at [75, 216] on link "Predictions" at bounding box center [86, 220] width 170 height 37
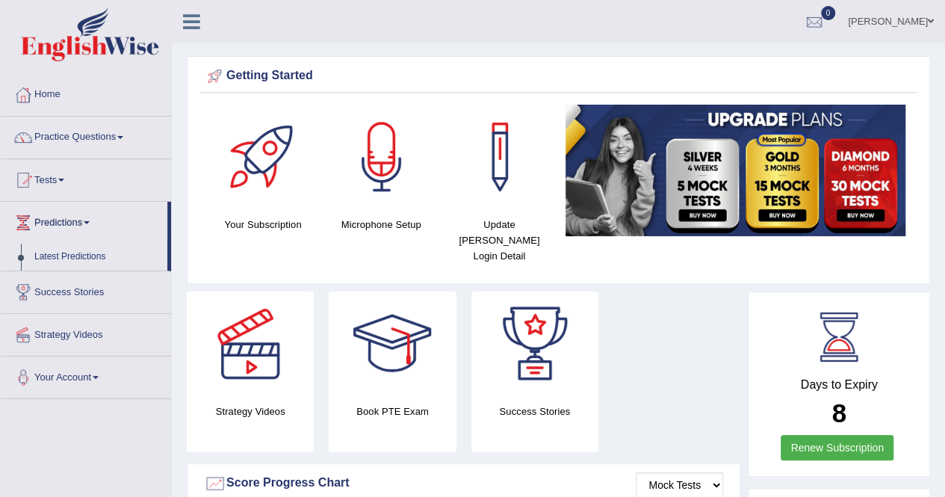
click at [64, 182] on link "Tests" at bounding box center [86, 177] width 170 height 37
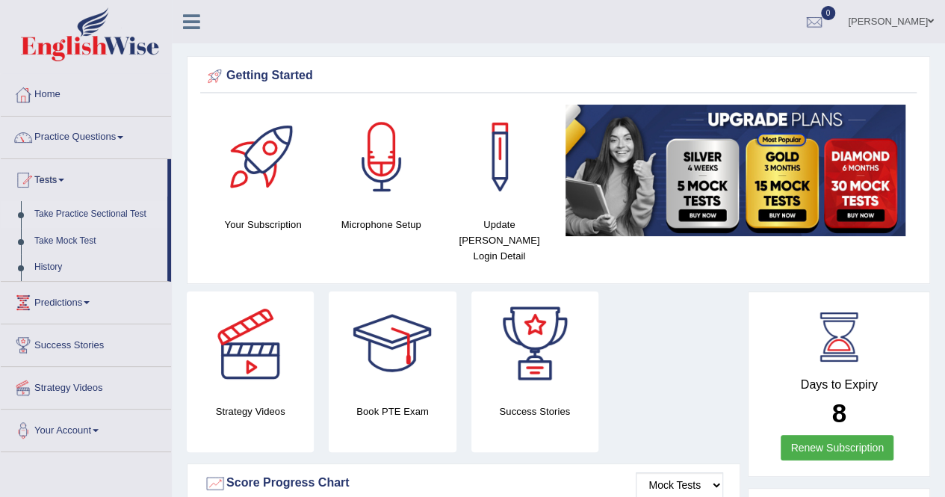
click at [76, 219] on link "Take Practice Sectional Test" at bounding box center [98, 214] width 140 height 27
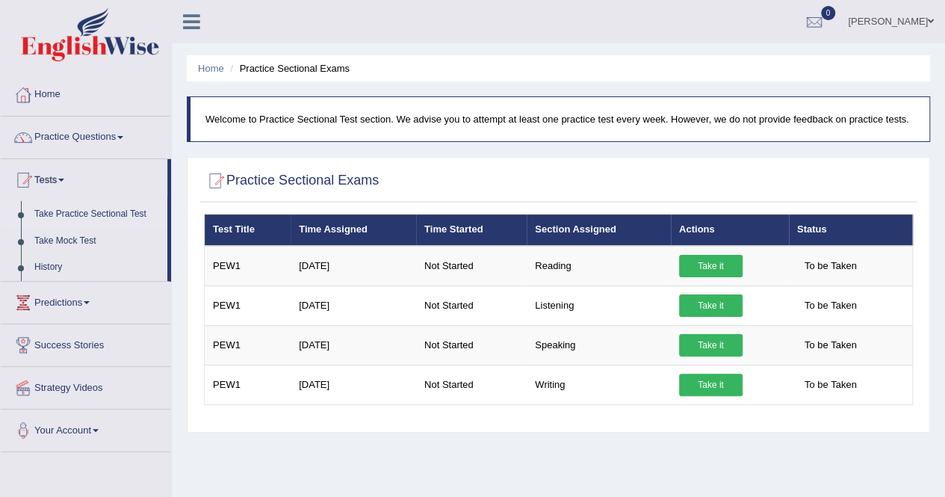
click at [78, 214] on link "Take Practice Sectional Test" at bounding box center [98, 214] width 140 height 27
click at [123, 136] on span at bounding box center [120, 137] width 6 height 3
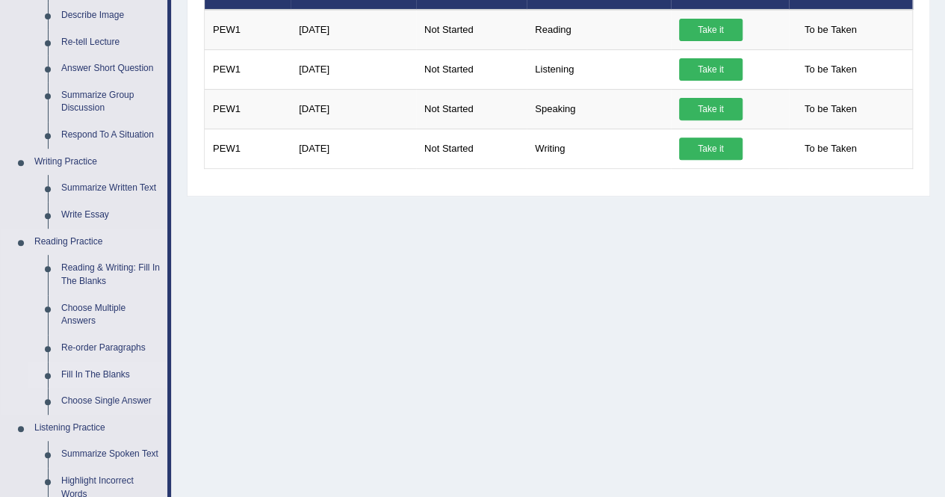
scroll to position [671, 0]
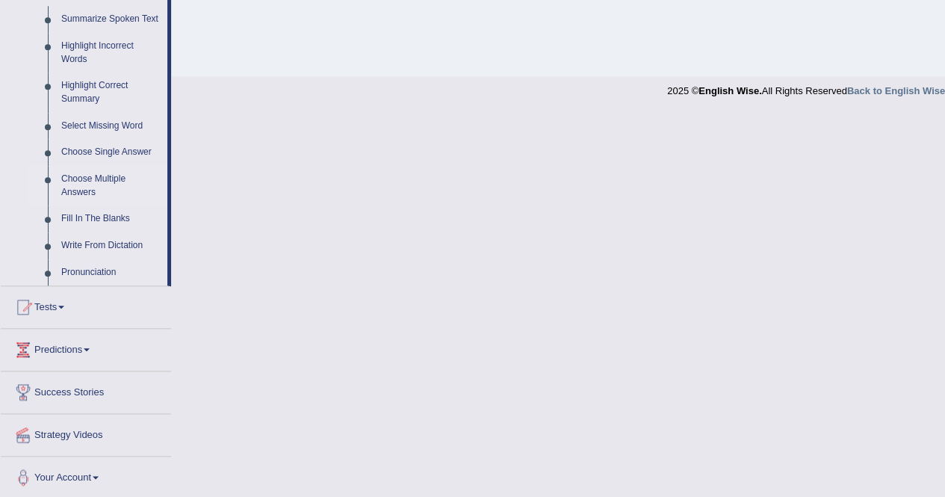
click at [100, 185] on link "Choose Multiple Answers" at bounding box center [111, 186] width 113 height 40
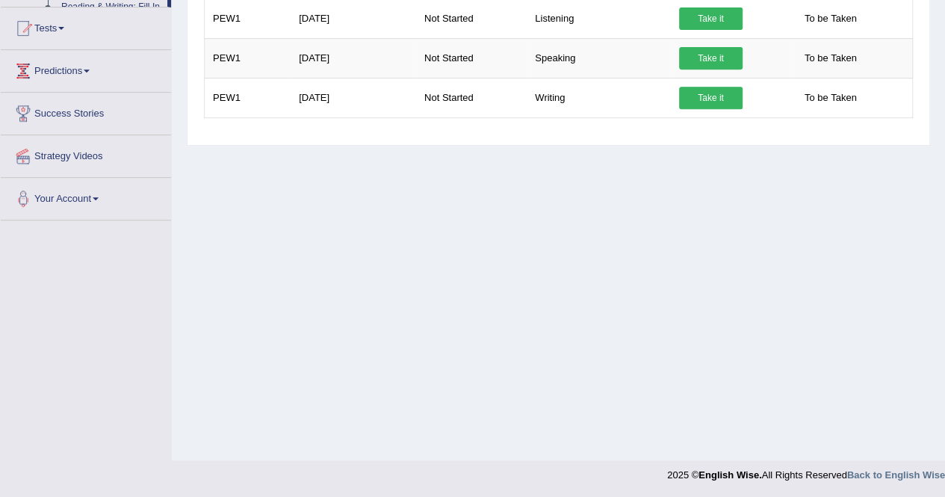
scroll to position [250, 0]
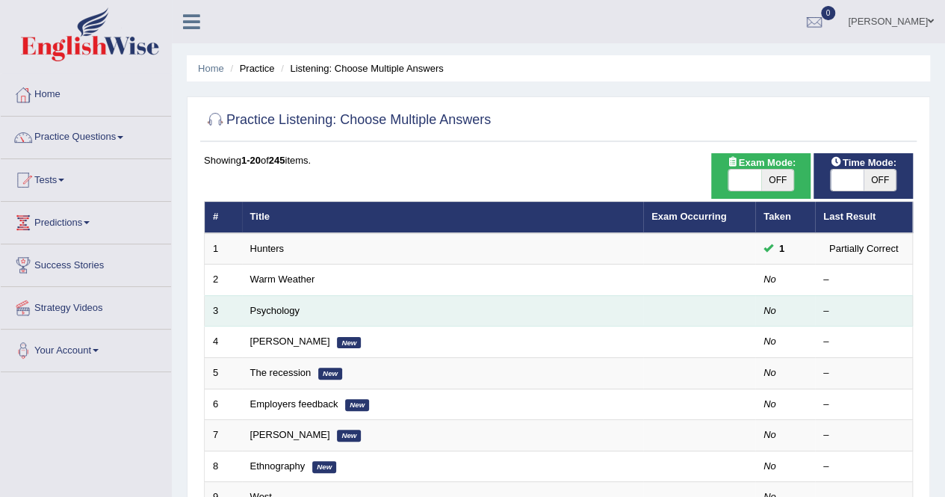
scroll to position [435, 0]
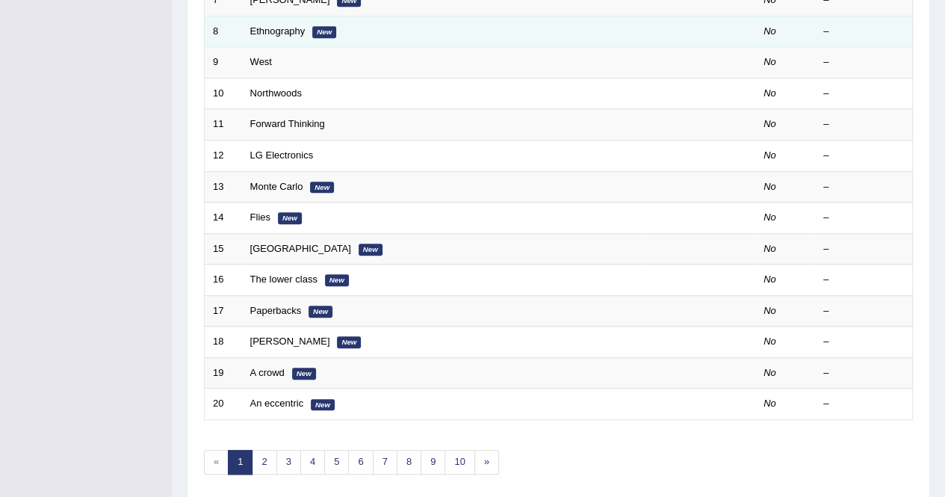
click at [377, 32] on td "Ethnography New" at bounding box center [442, 31] width 401 height 31
click at [368, 39] on td "Ethnography New" at bounding box center [442, 31] width 401 height 31
click at [520, 34] on td "Ethnography New" at bounding box center [442, 31] width 401 height 31
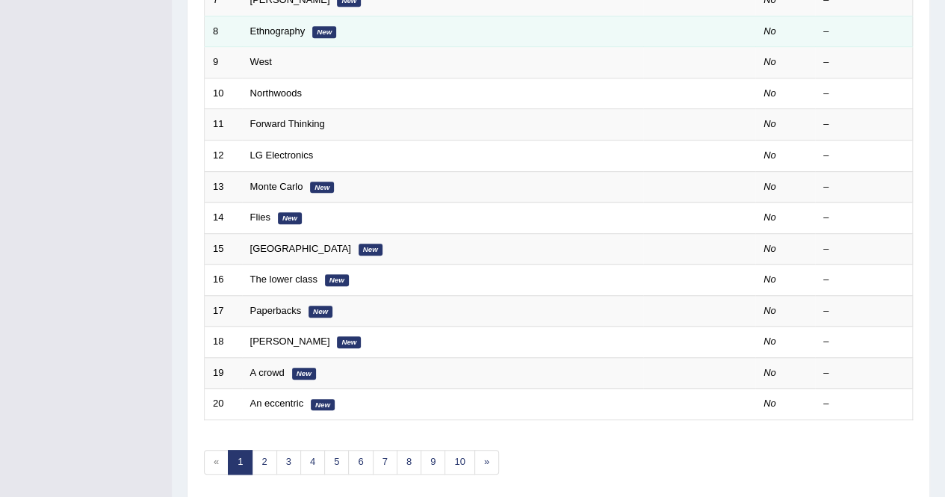
click at [521, 34] on td "Ethnography New" at bounding box center [442, 31] width 401 height 31
click at [522, 34] on td "Ethnography New" at bounding box center [442, 31] width 401 height 31
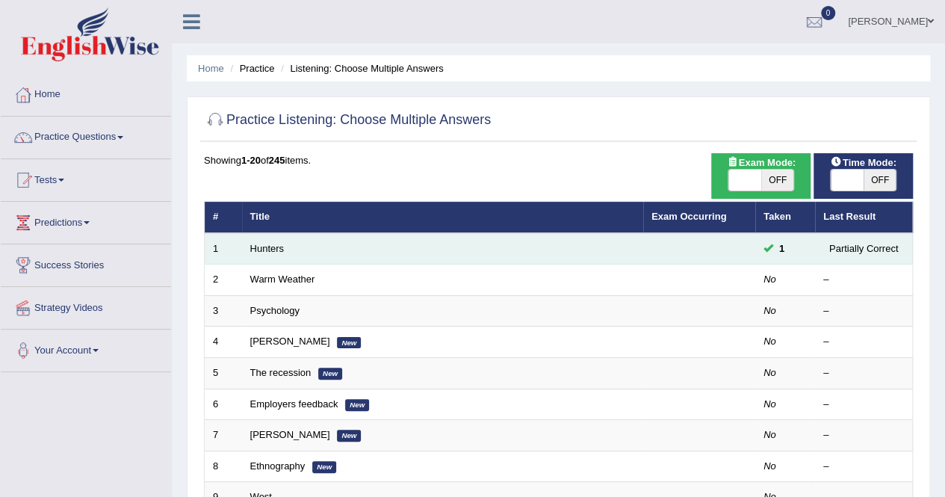
click at [321, 249] on td "Hunters" at bounding box center [442, 248] width 401 height 31
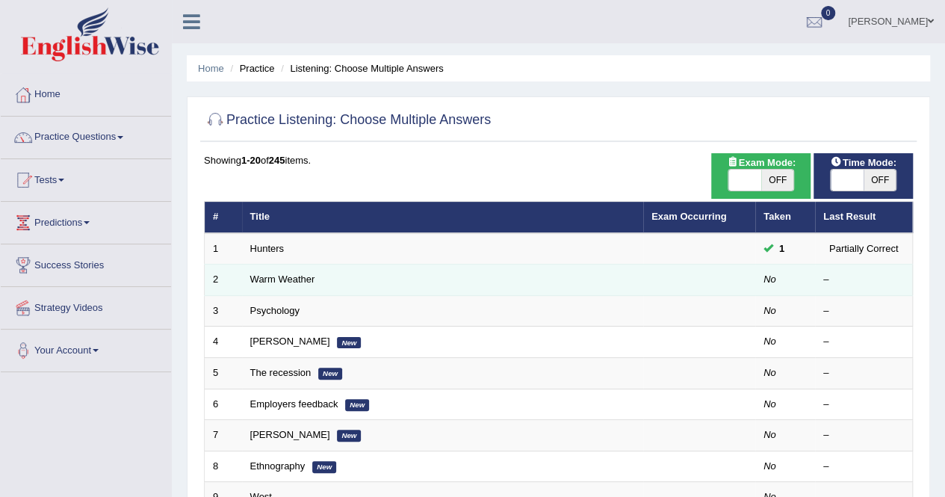
click at [323, 278] on td "Warm Weather" at bounding box center [442, 280] width 401 height 31
click at [289, 282] on link "Warm Weather" at bounding box center [282, 278] width 65 height 11
